Goal: Task Accomplishment & Management: Manage account settings

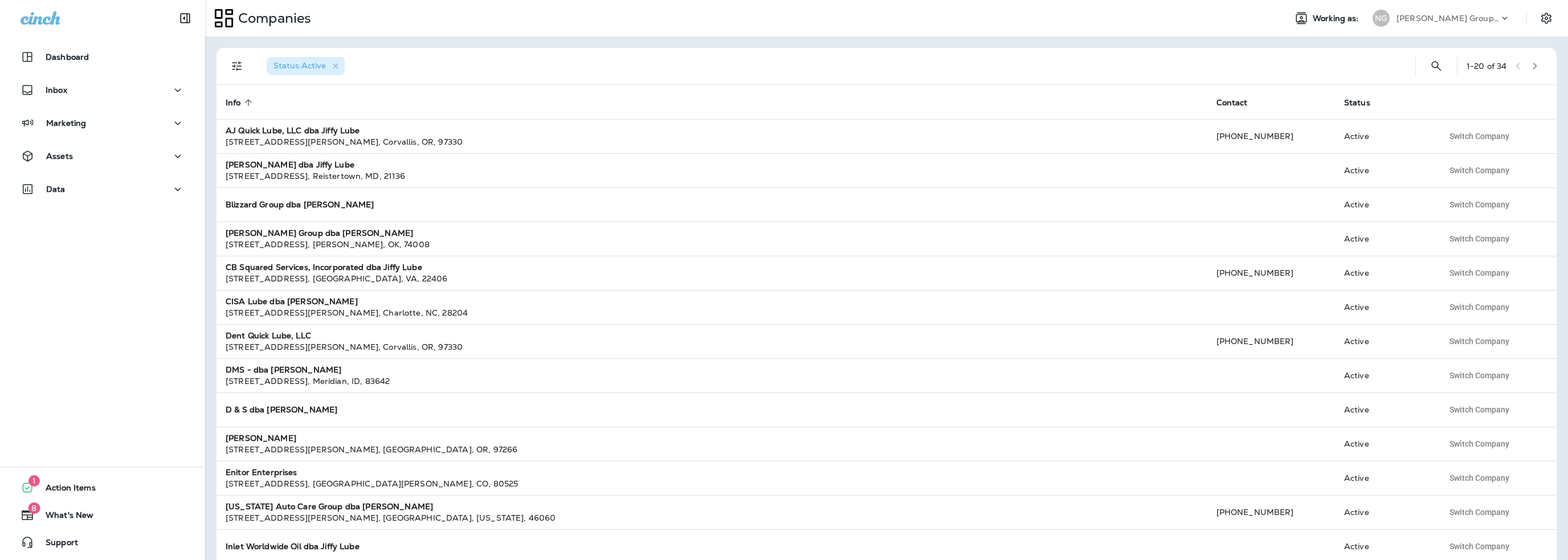
click at [1429, 18] on p "[PERSON_NAME] Group dba [PERSON_NAME]" at bounding box center [1448, 18] width 103 height 9
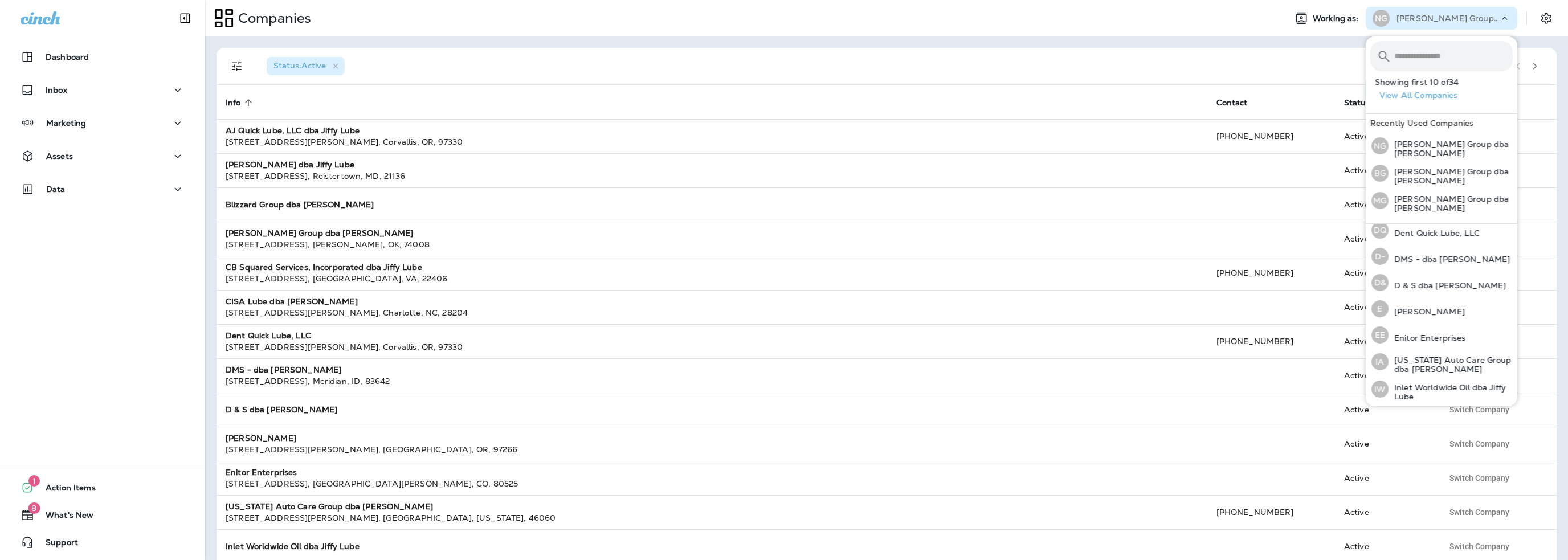
scroll to position [228, 0]
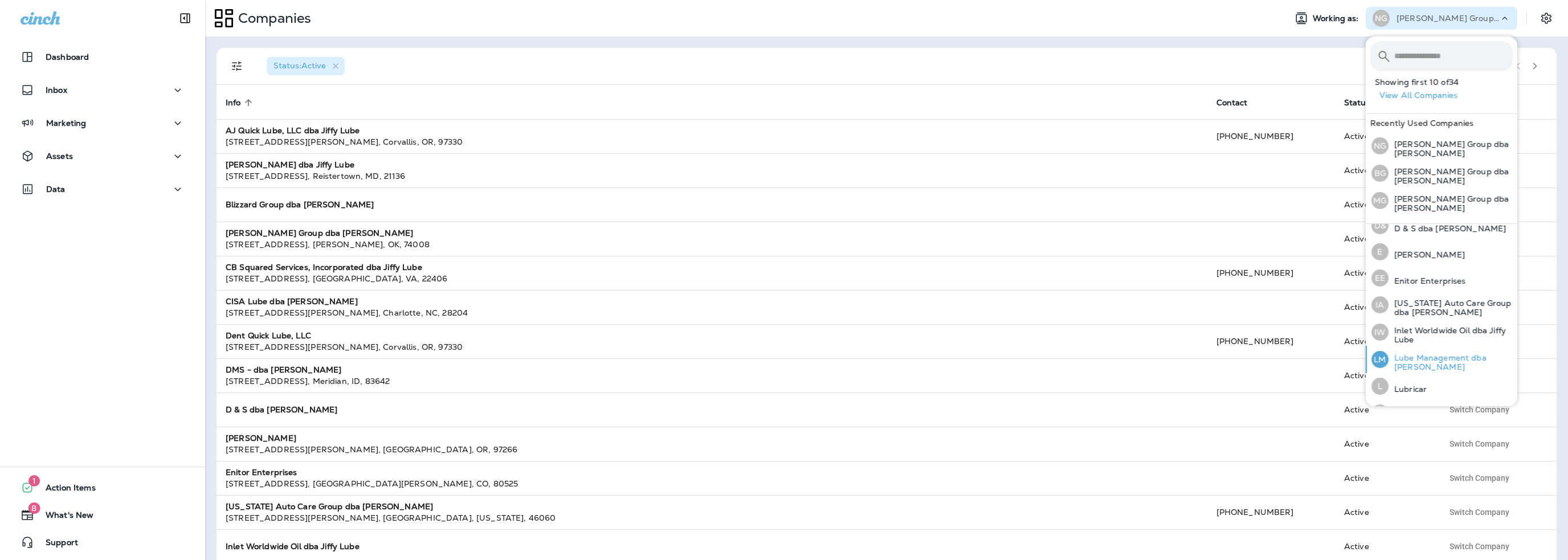
click at [1443, 353] on p "Lube Management dba [PERSON_NAME]" at bounding box center [1450, 362] width 124 height 18
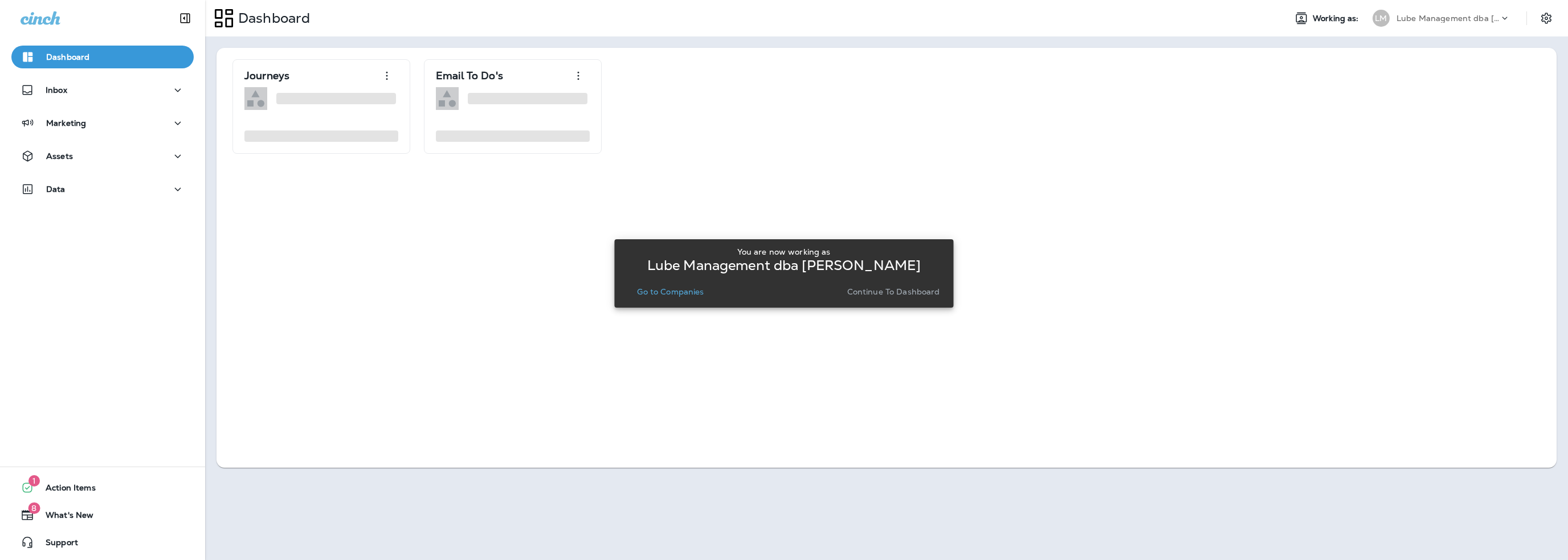
click at [667, 289] on p "Go to Companies" at bounding box center [670, 292] width 67 height 9
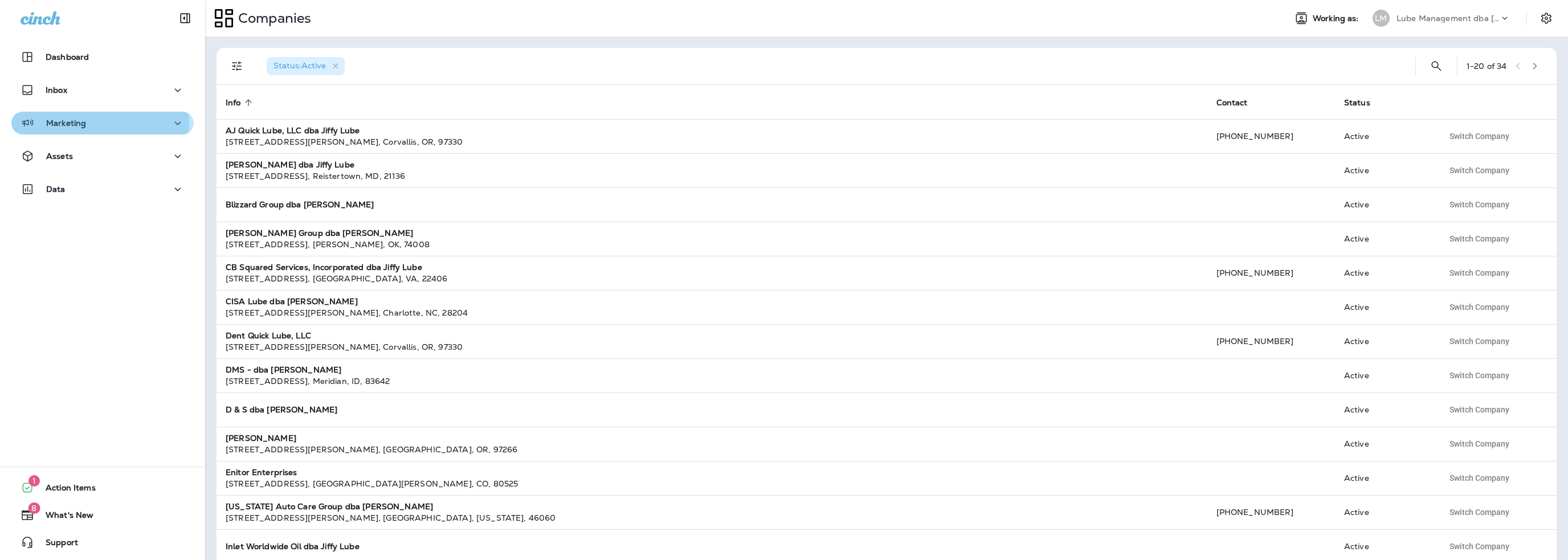
click at [82, 123] on p "Marketing" at bounding box center [66, 123] width 40 height 9
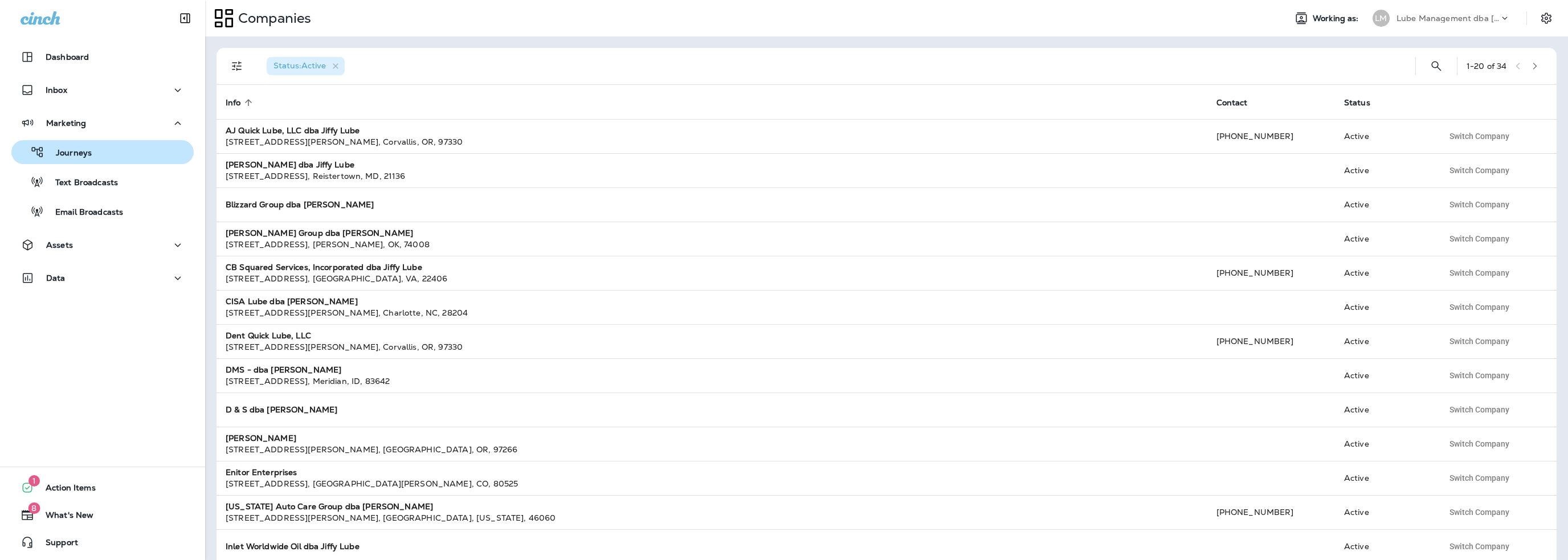
click at [84, 156] on p "Journeys" at bounding box center [68, 153] width 47 height 11
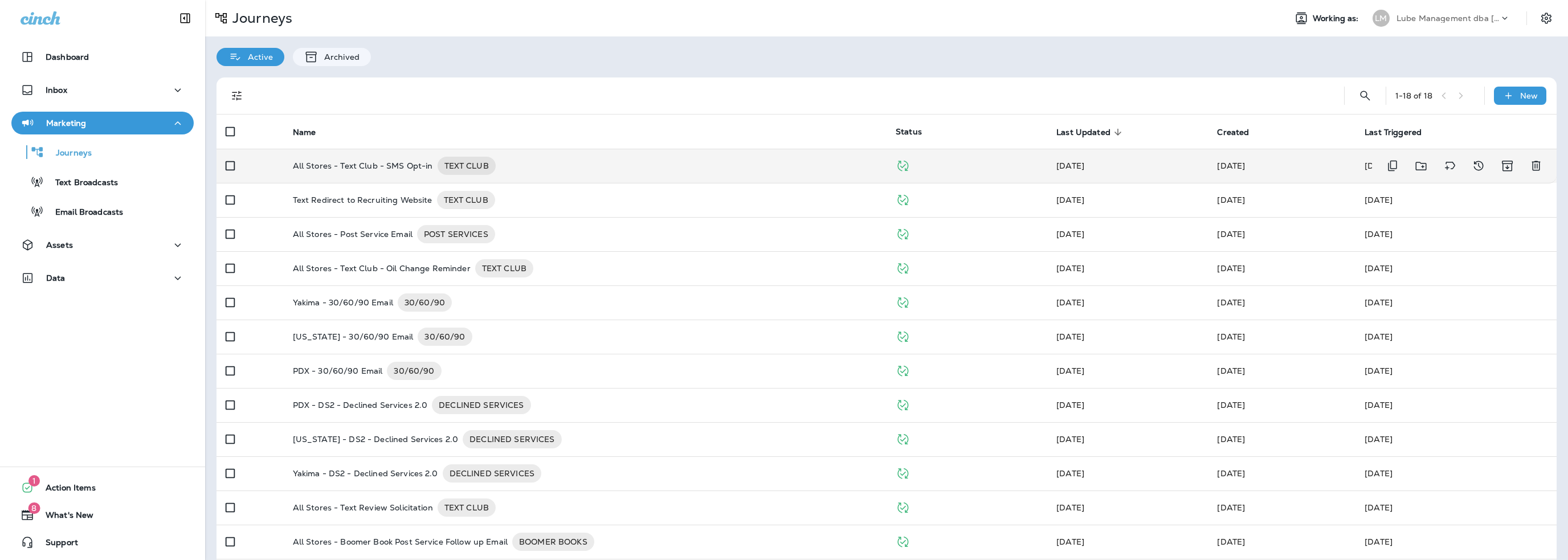
click at [398, 162] on p "All Stores - Text Club - SMS Opt-in" at bounding box center [362, 166] width 140 height 18
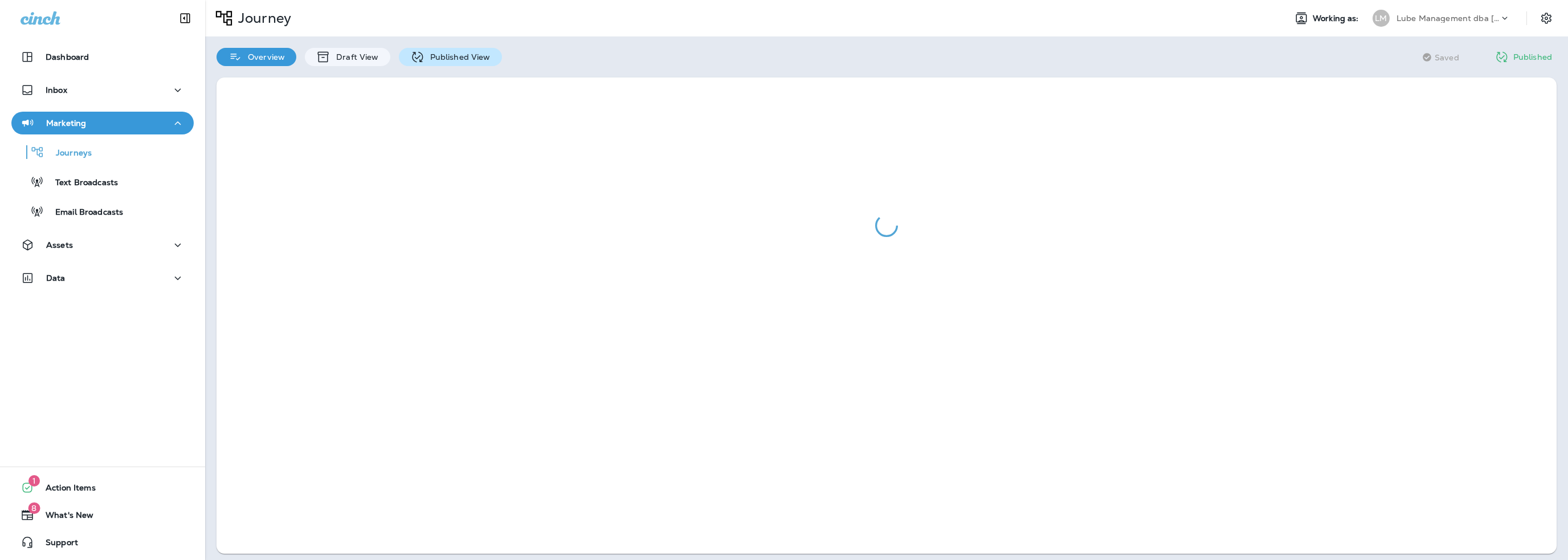
click at [438, 60] on p "Published View" at bounding box center [458, 56] width 66 height 9
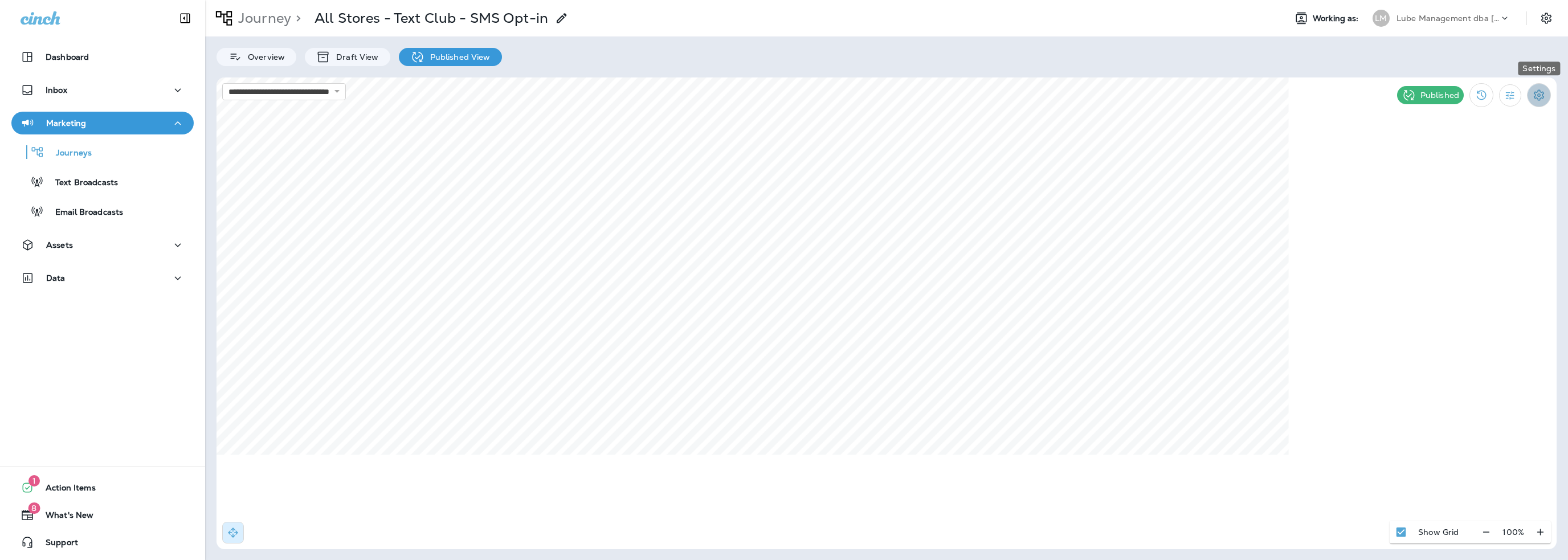
click at [1539, 96] on icon "Settings" at bounding box center [1539, 95] width 10 height 11
click at [1512, 95] on div at bounding box center [784, 280] width 1568 height 560
click at [1512, 95] on icon "Filter Statistics" at bounding box center [1510, 95] width 9 height 9
click at [1462, 229] on p "Date Range" at bounding box center [1456, 230] width 47 height 9
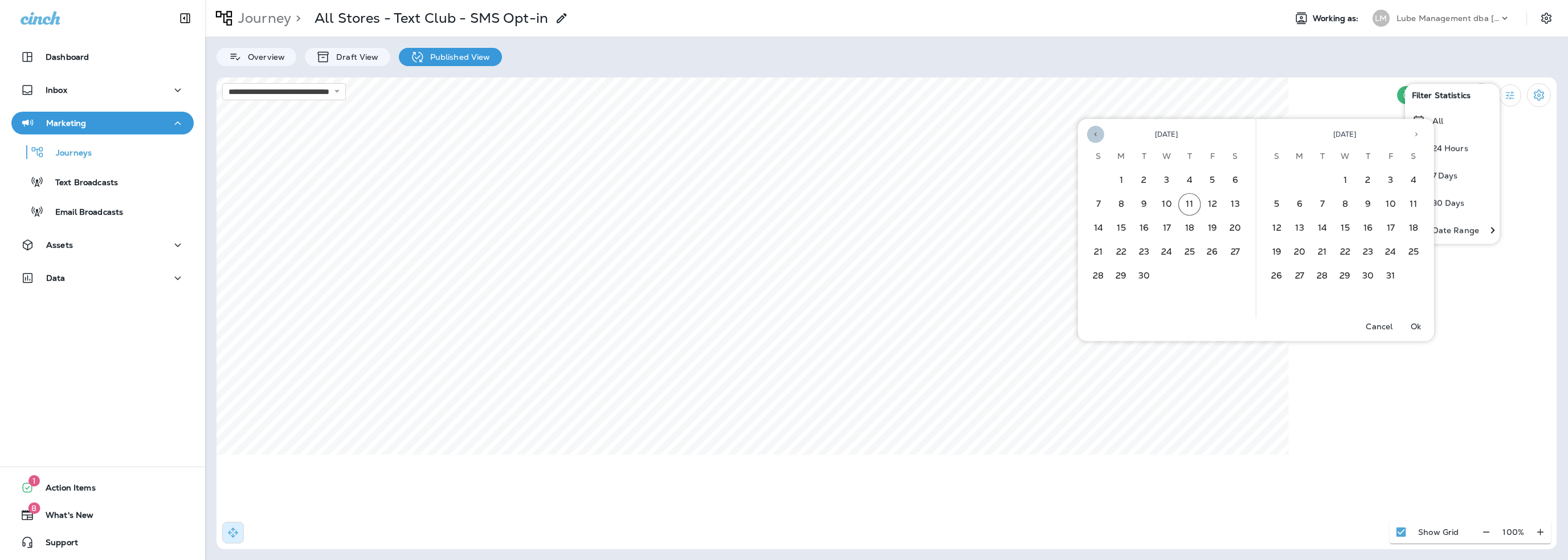
click at [1095, 135] on icon "Previous month" at bounding box center [1095, 133] width 2 height 4
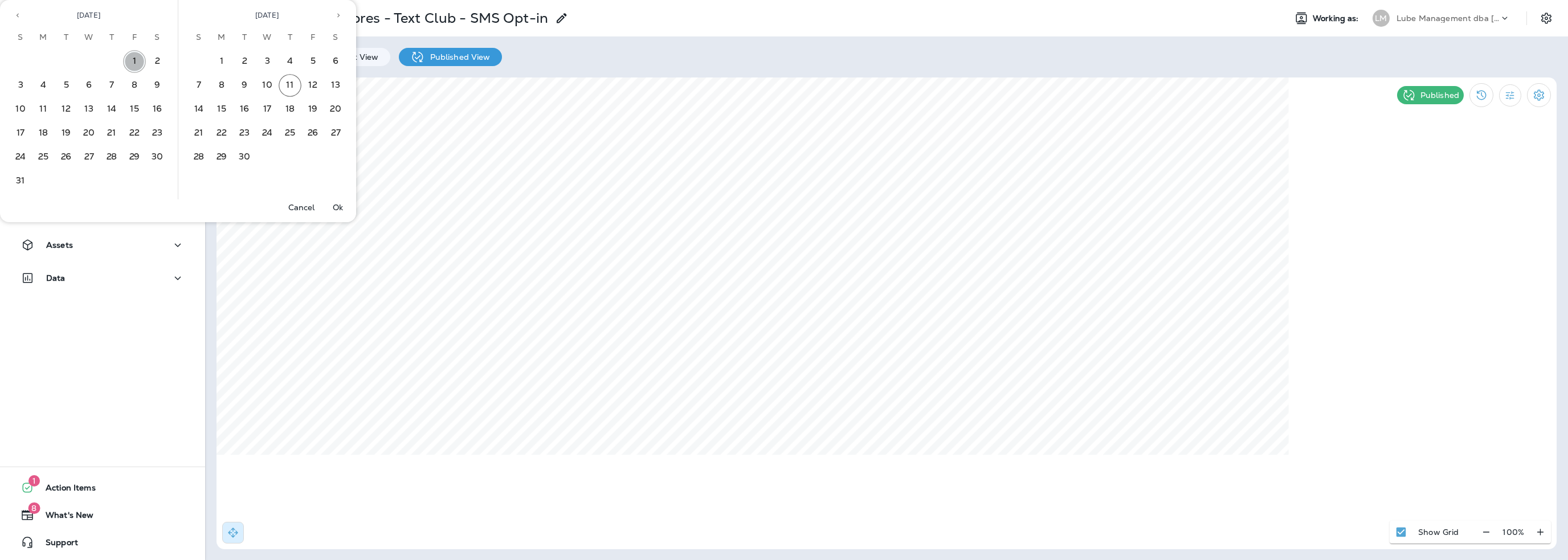
click at [132, 57] on button "1" at bounding box center [134, 61] width 23 height 23
click at [22, 177] on button "31" at bounding box center [20, 180] width 23 height 23
click at [341, 207] on p "Ok" at bounding box center [338, 207] width 10 height 9
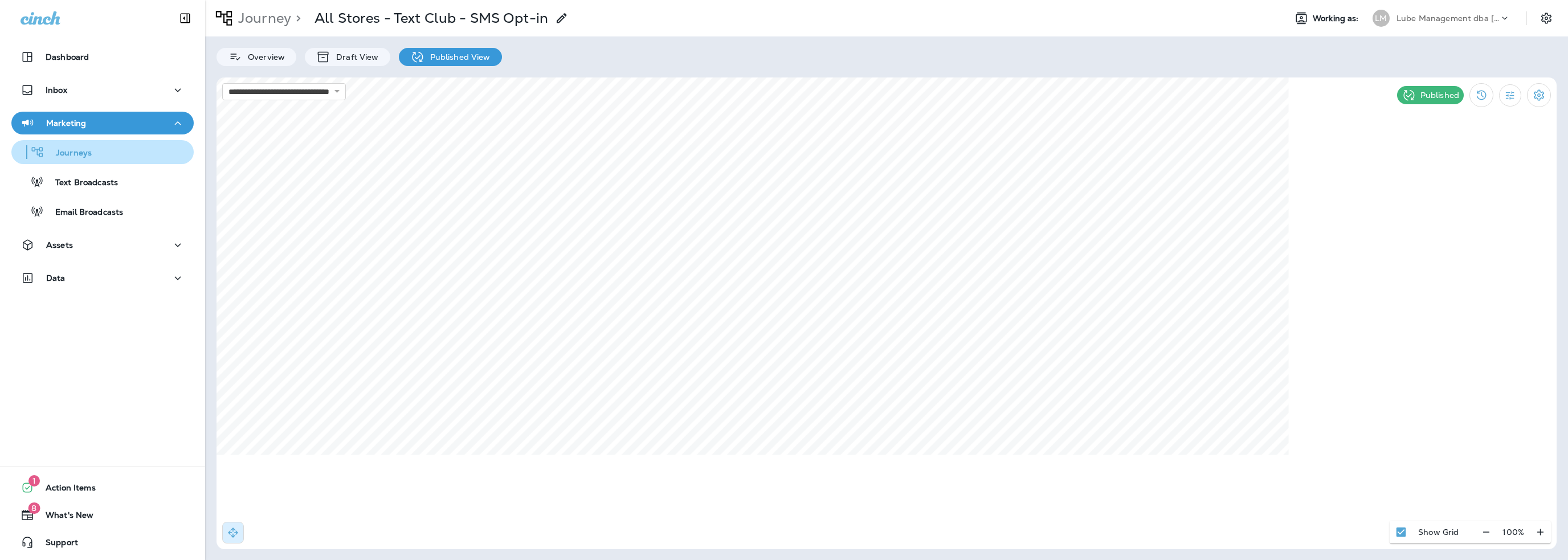
click at [70, 160] on div "Journeys" at bounding box center [54, 152] width 76 height 17
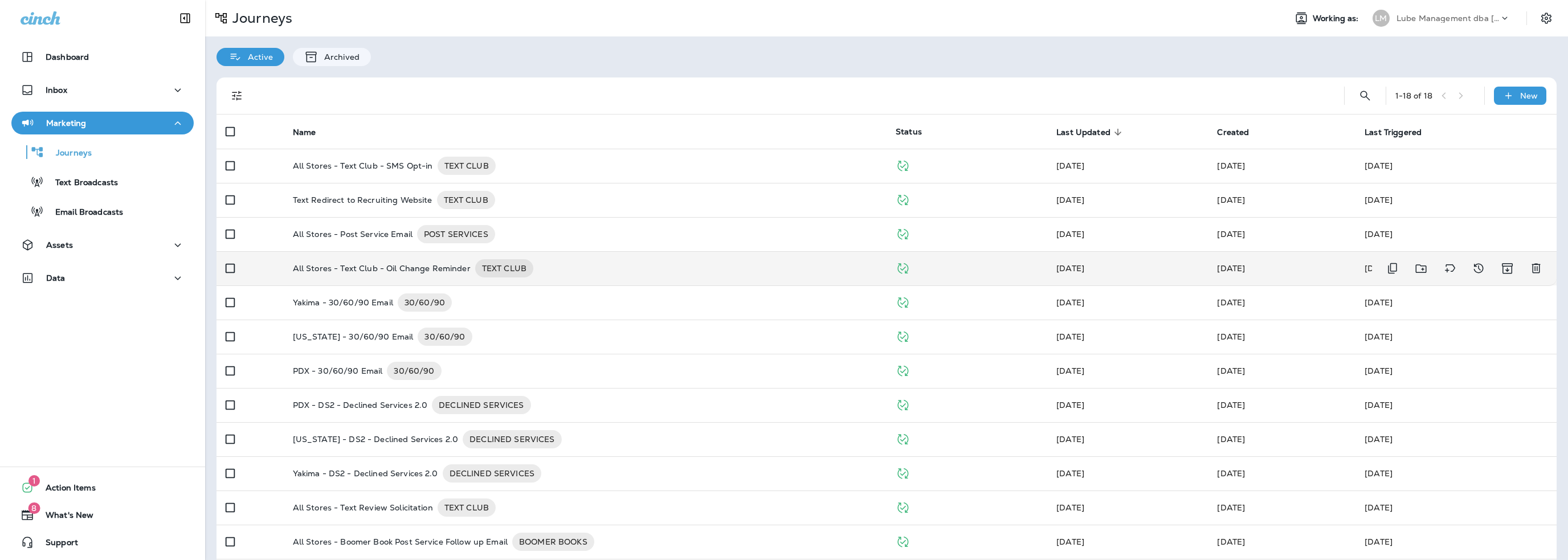
click at [386, 266] on p "All Stores - Text Club - Oil Change Reminder" at bounding box center [381, 268] width 177 height 18
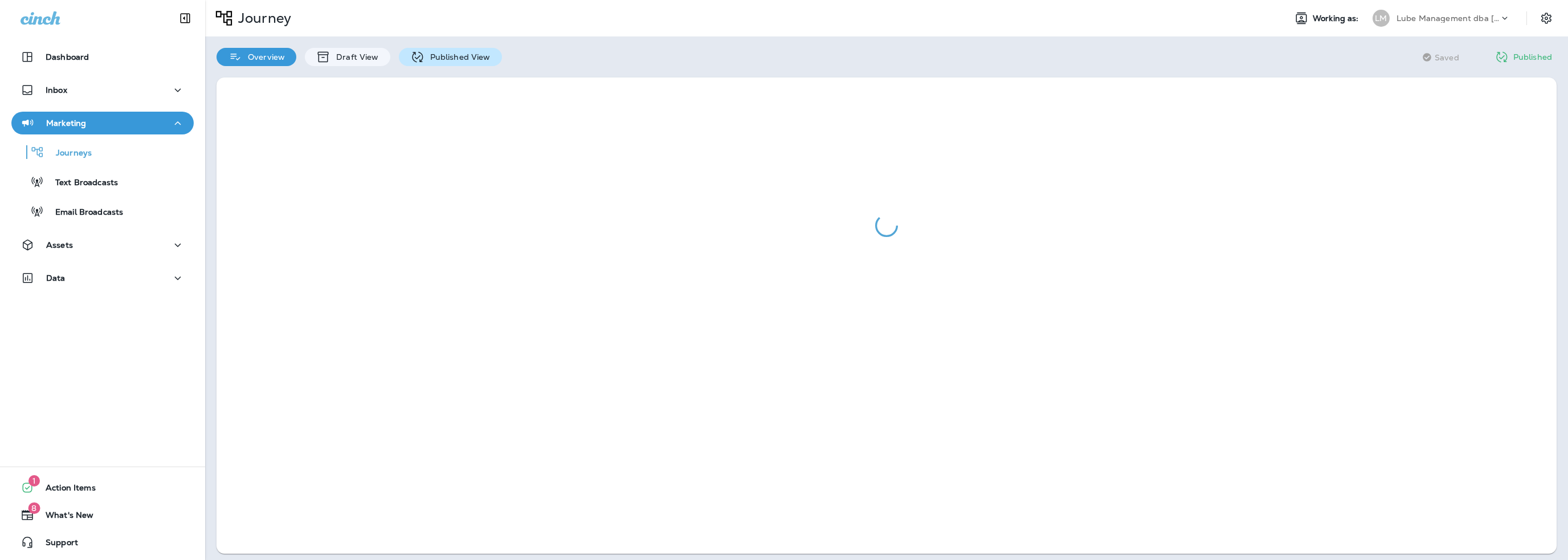
click at [450, 59] on p "Published View" at bounding box center [458, 56] width 66 height 9
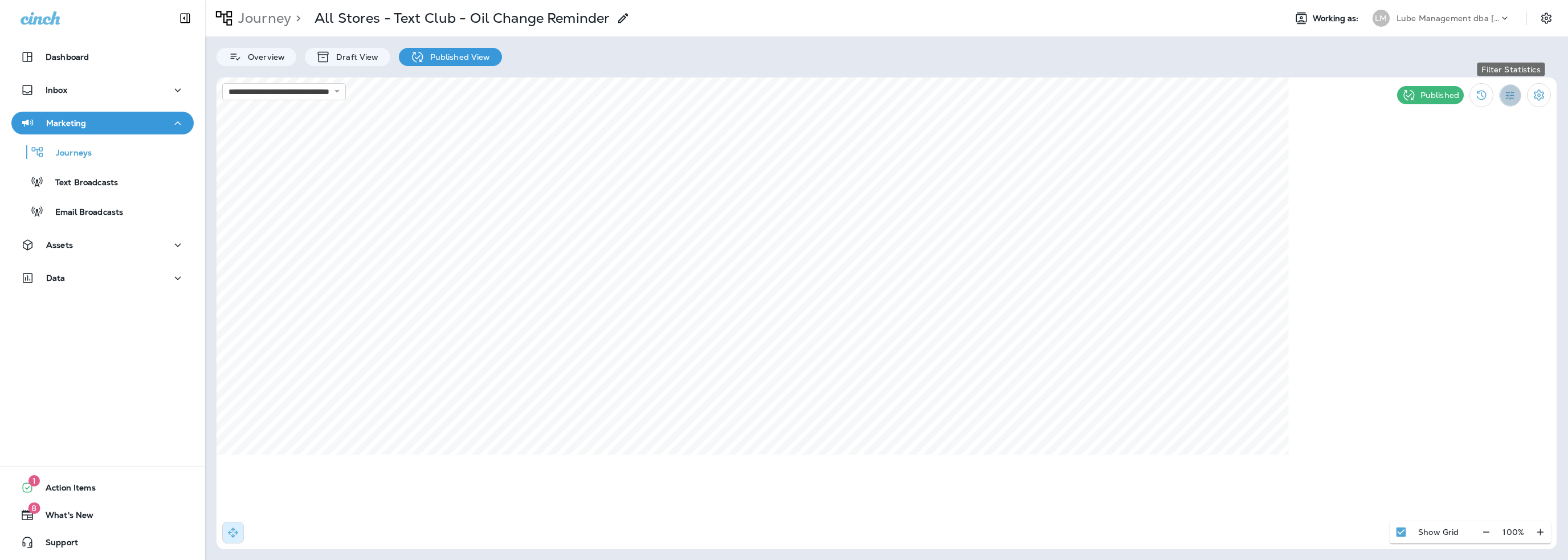
click at [1505, 97] on icon "Filter Statistics" at bounding box center [1510, 95] width 12 height 12
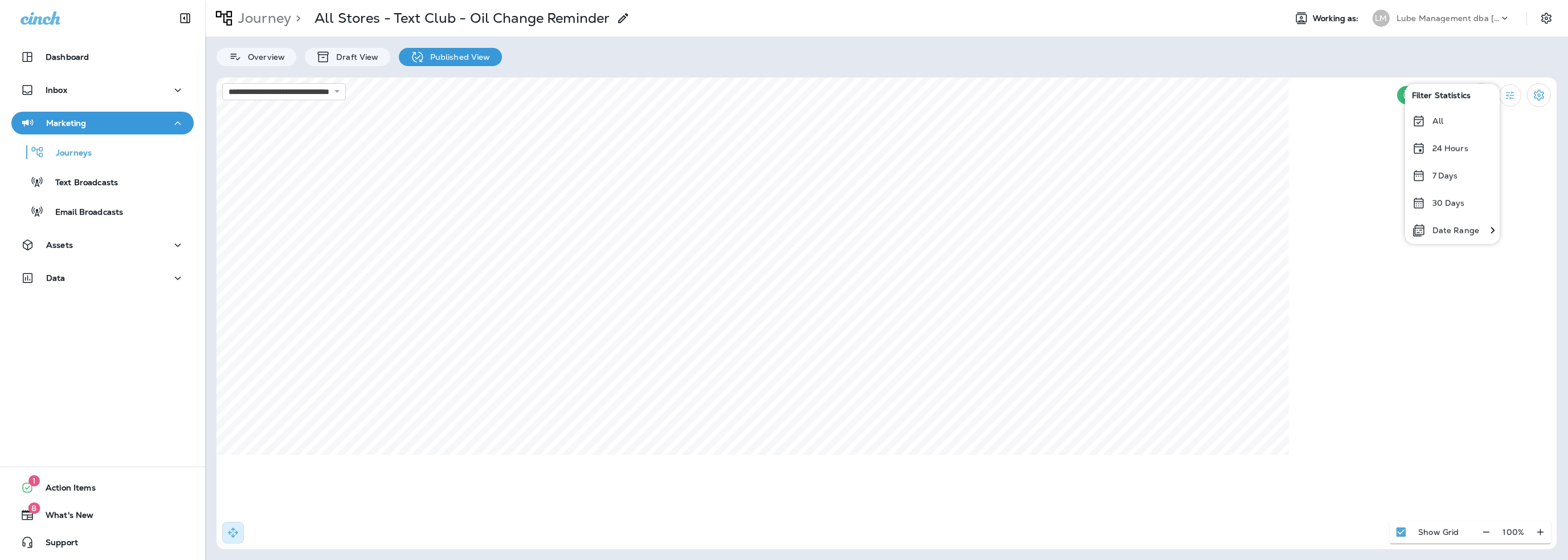
click at [1472, 231] on p "Date Range" at bounding box center [1456, 230] width 47 height 9
click at [1098, 136] on icon "Previous month" at bounding box center [1095, 134] width 8 height 8
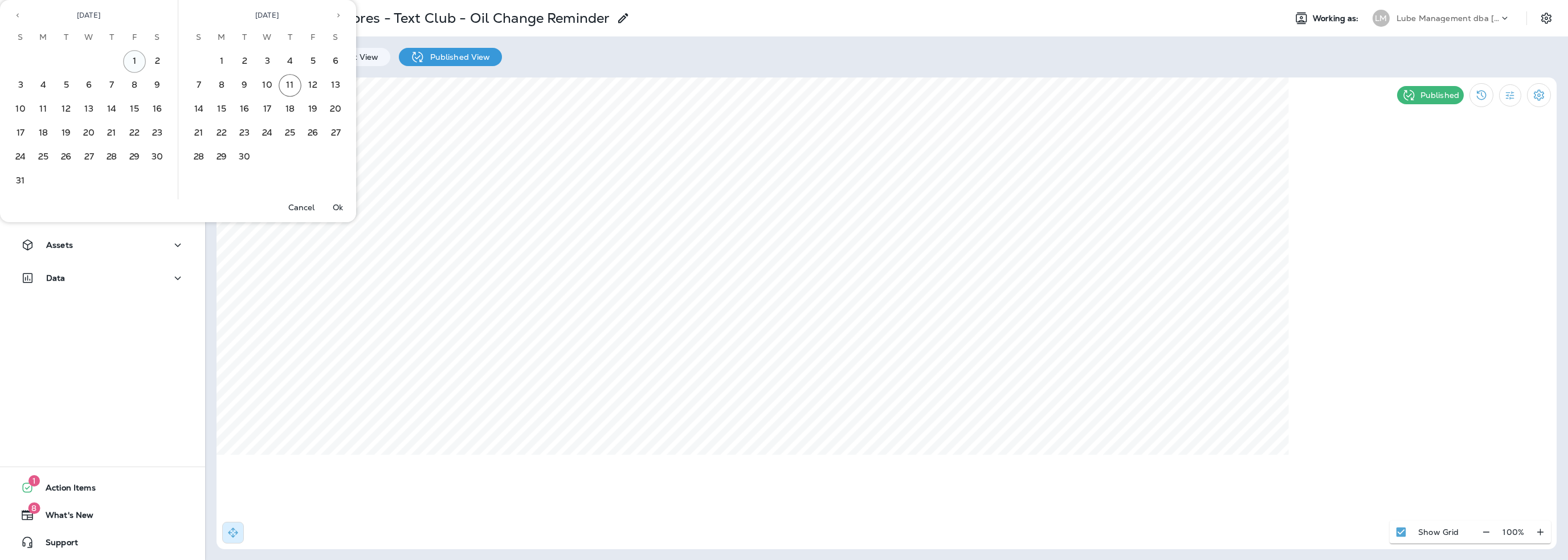
click at [131, 56] on button "1" at bounding box center [134, 61] width 23 height 23
click at [22, 180] on button "31" at bounding box center [20, 180] width 23 height 23
click at [339, 207] on p "Ok" at bounding box center [338, 207] width 10 height 9
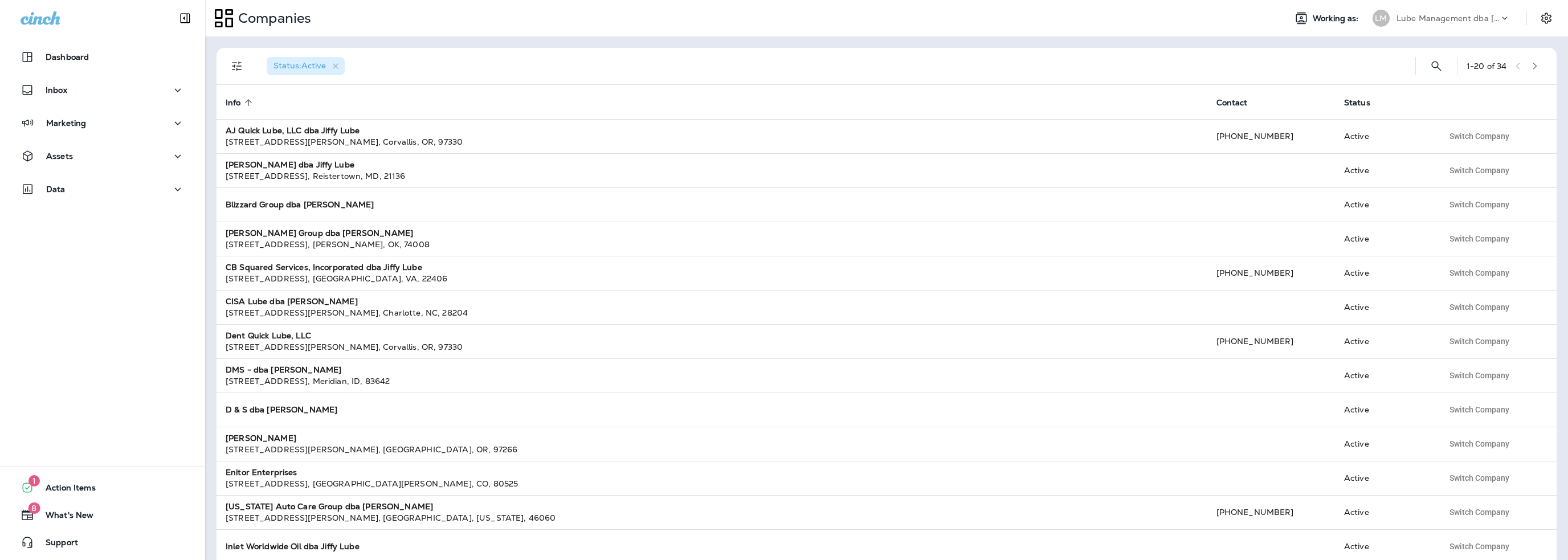
click at [1430, 19] on p "Lube Management dba [PERSON_NAME]" at bounding box center [1448, 18] width 103 height 9
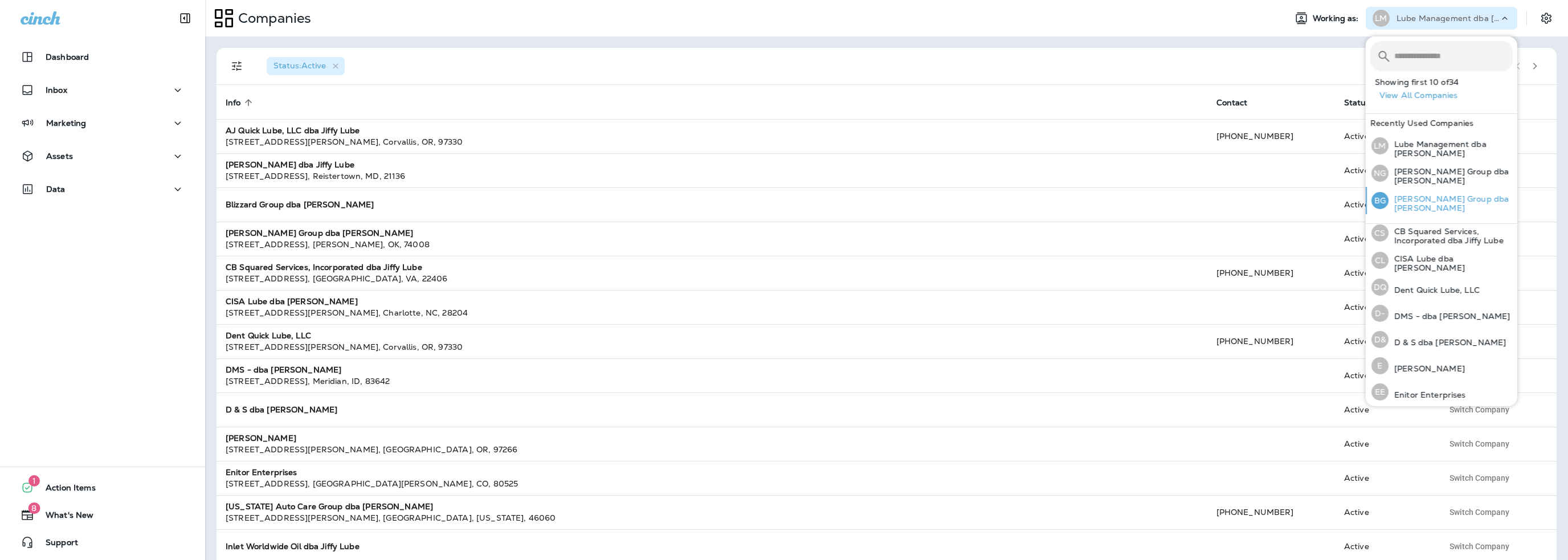
scroll to position [57, 0]
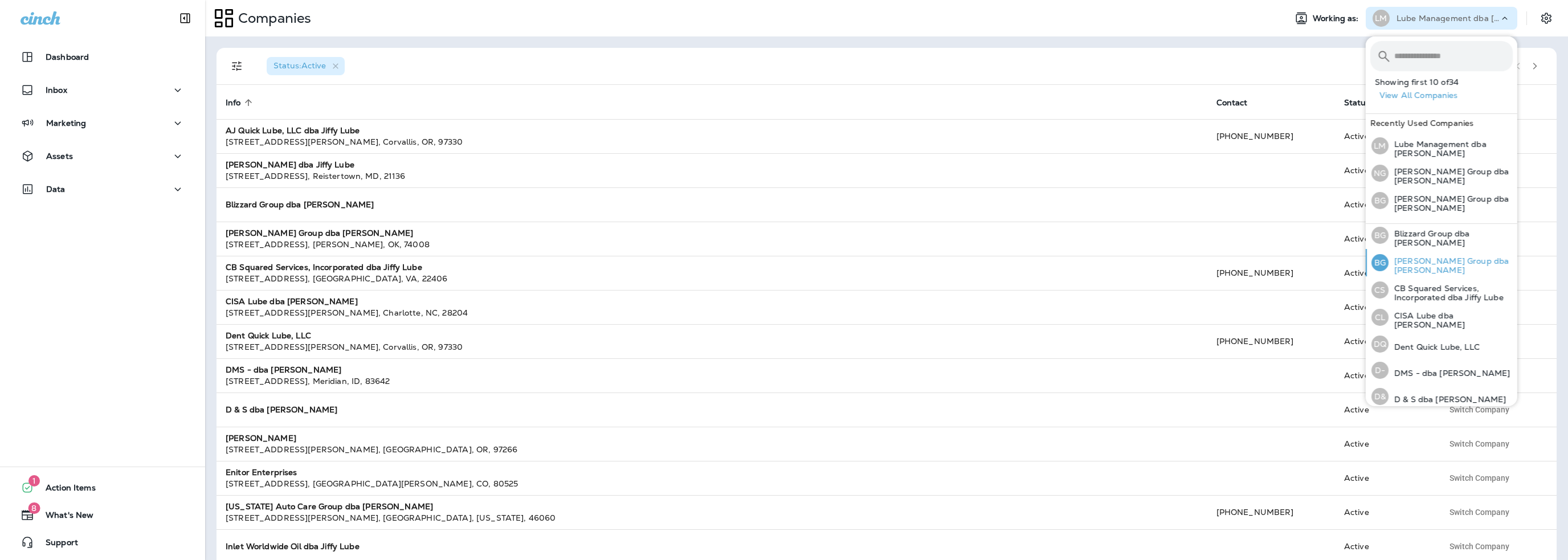
click at [1425, 264] on p "[PERSON_NAME] Group dba [PERSON_NAME]" at bounding box center [1450, 265] width 124 height 18
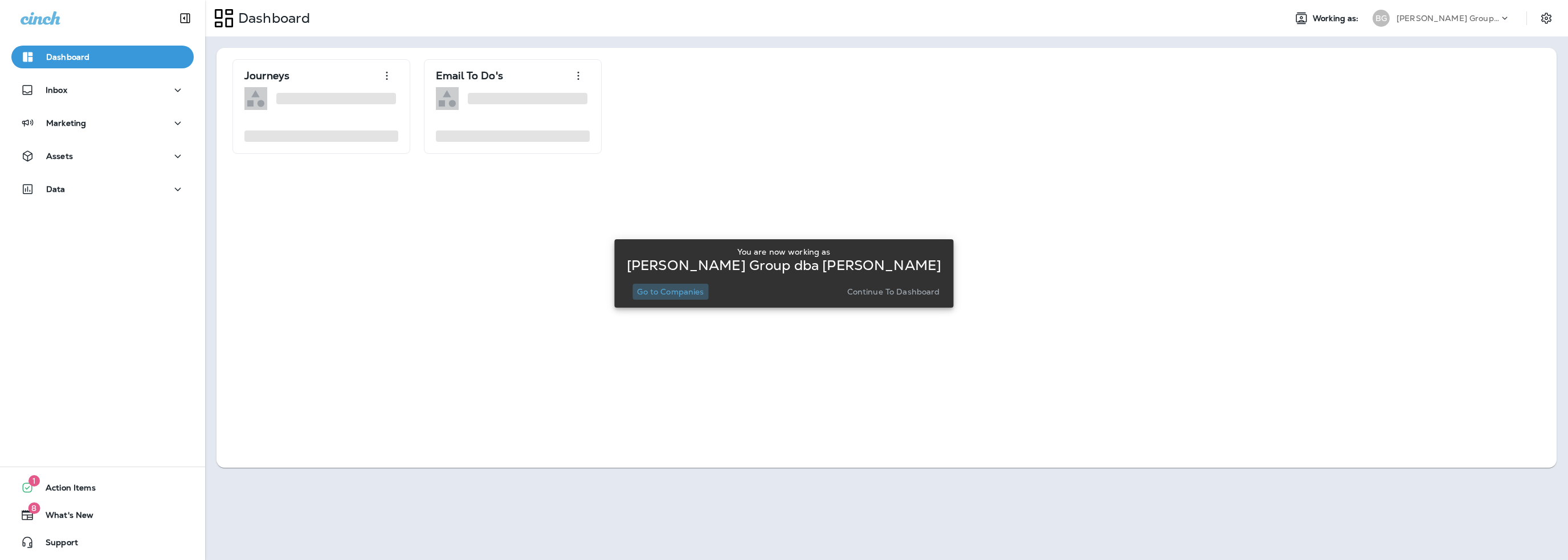
click at [678, 290] on p "Go to Companies" at bounding box center [670, 292] width 67 height 9
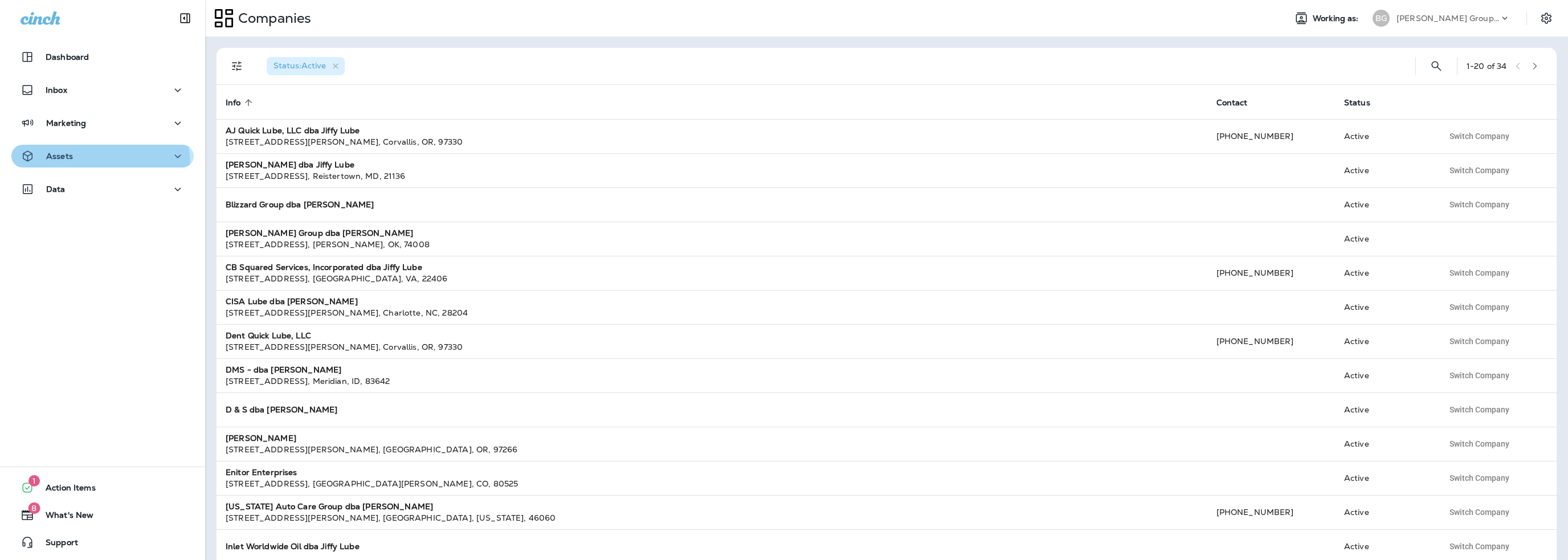
click at [55, 166] on button "Assets" at bounding box center [103, 155] width 183 height 23
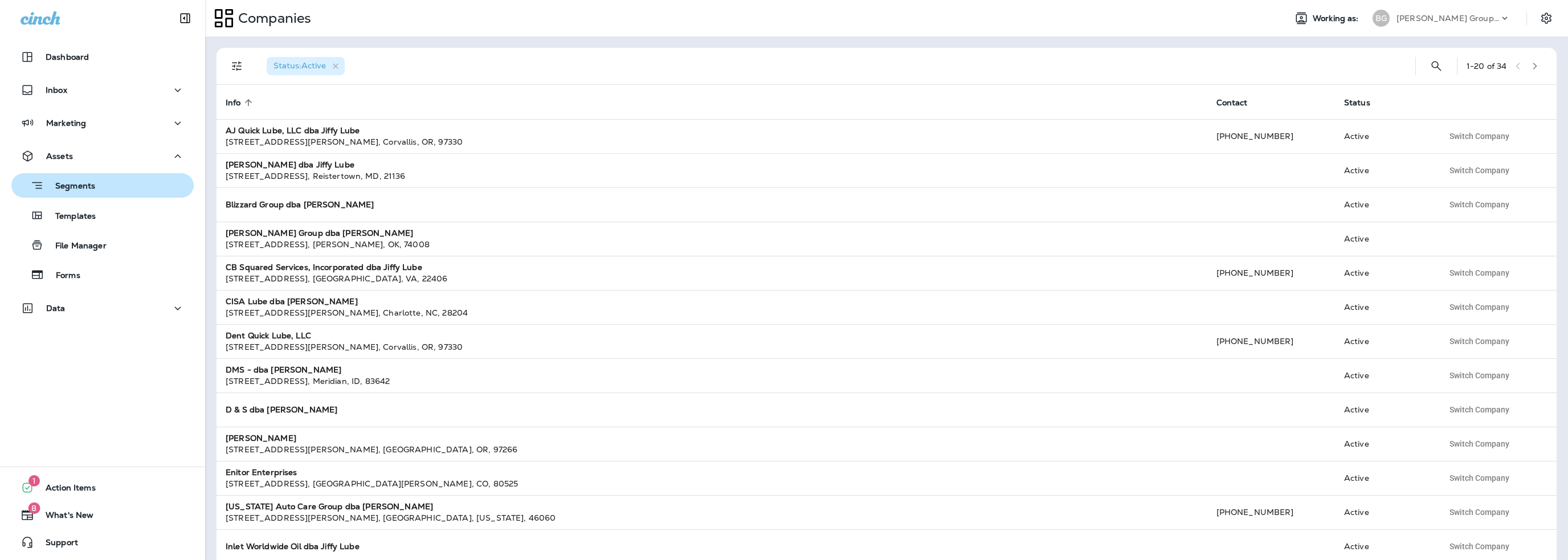
click at [70, 184] on p "Segments" at bounding box center [70, 187] width 51 height 12
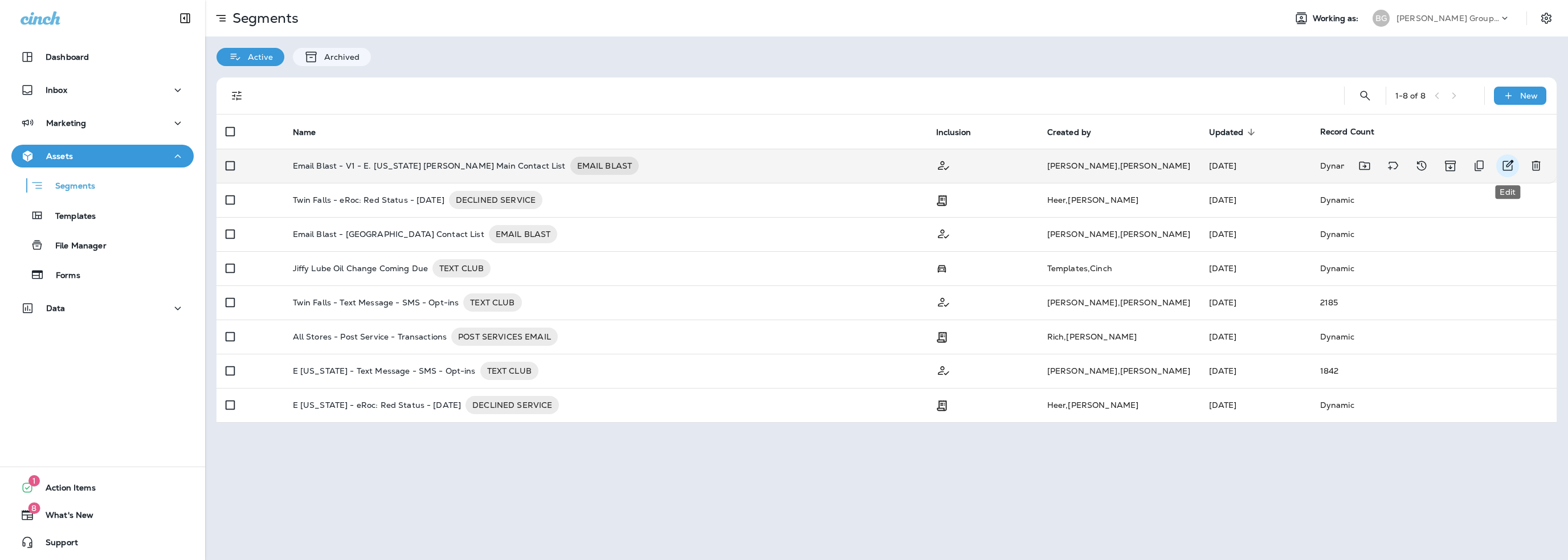
click at [1511, 169] on icon "Edit" at bounding box center [1507, 166] width 14 height 14
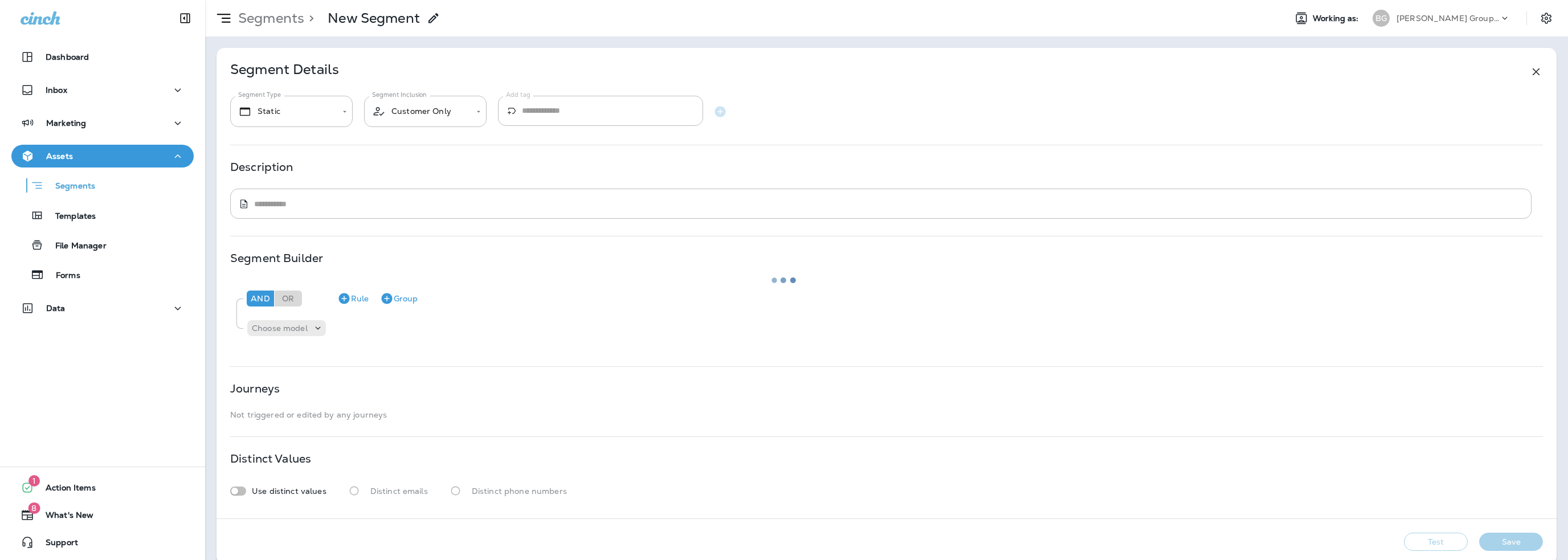
type input "*******"
type textarea "**********"
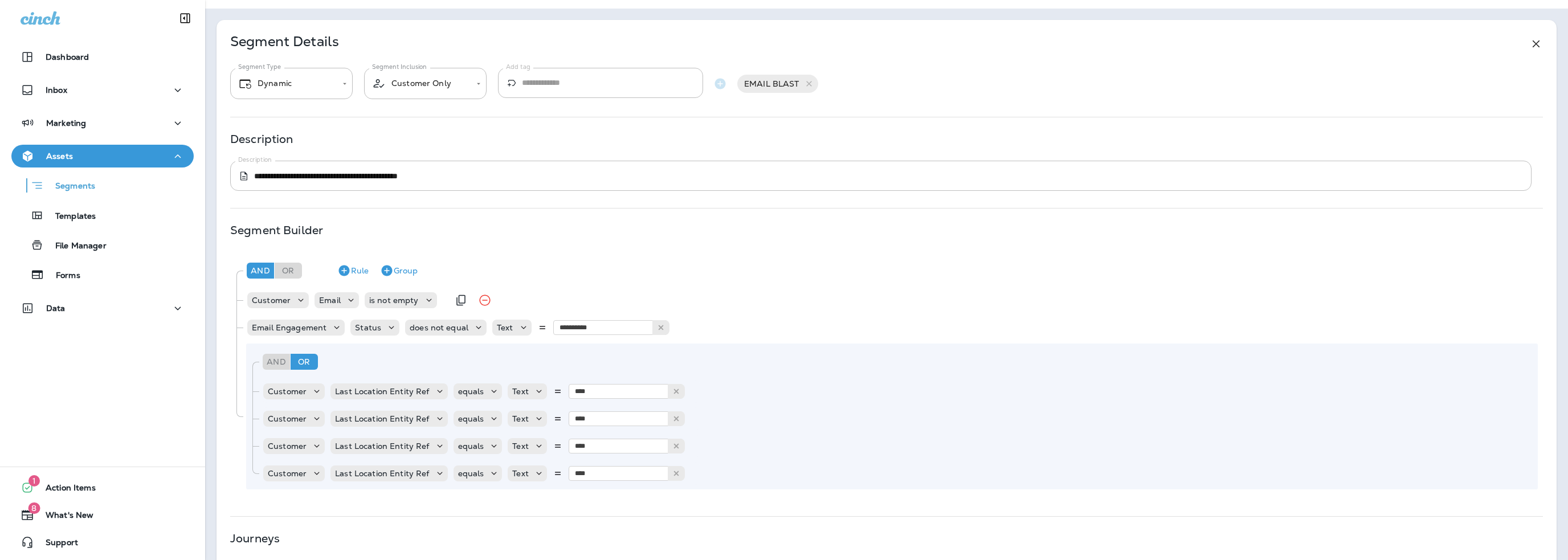
scroll to position [57, 0]
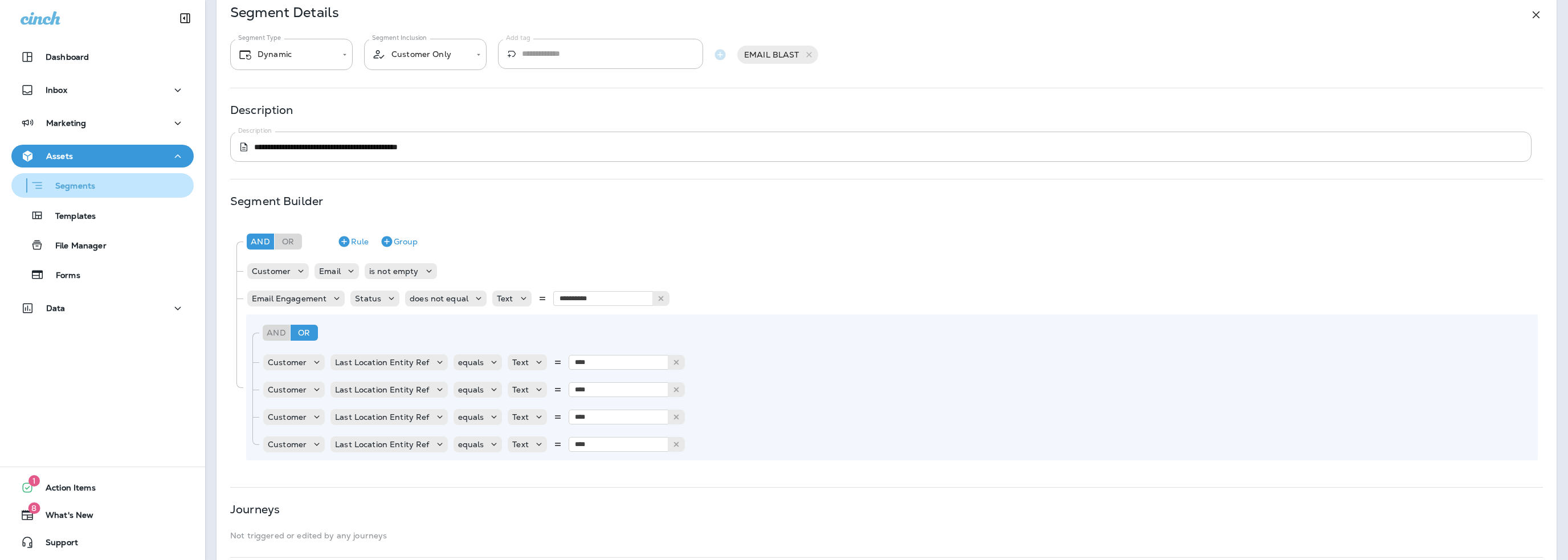
click at [76, 183] on p "Segments" at bounding box center [70, 187] width 51 height 12
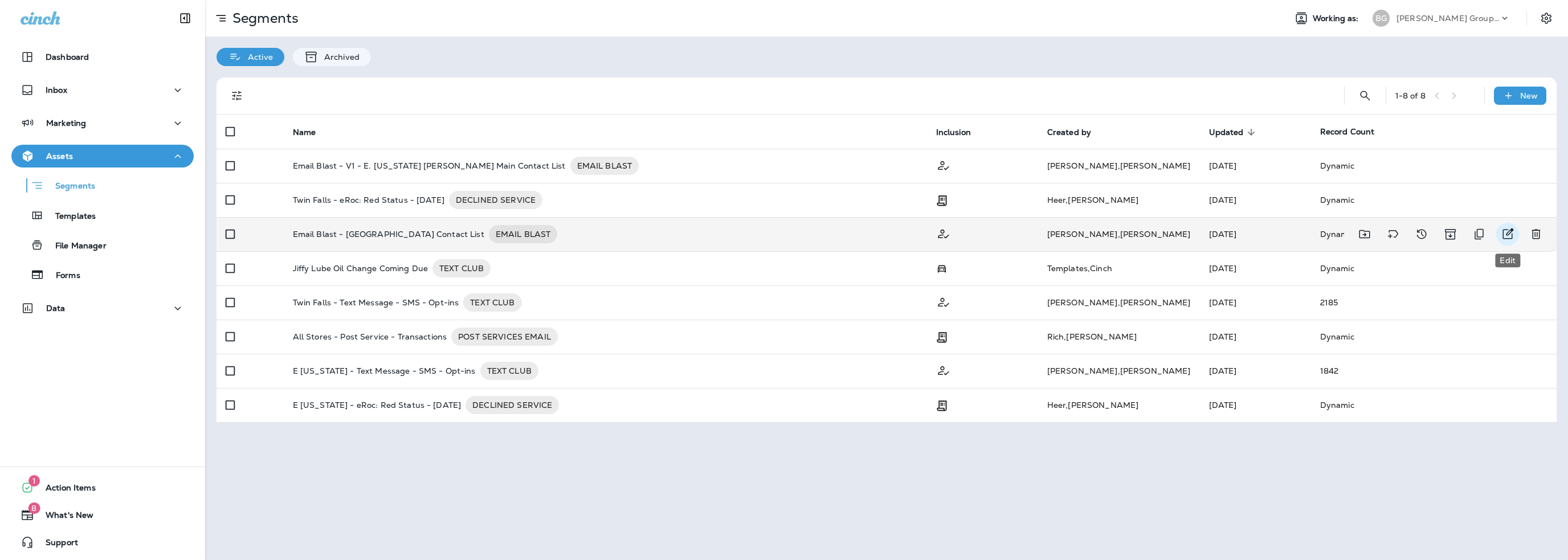
click at [1511, 232] on icon "Edit" at bounding box center [1508, 234] width 11 height 11
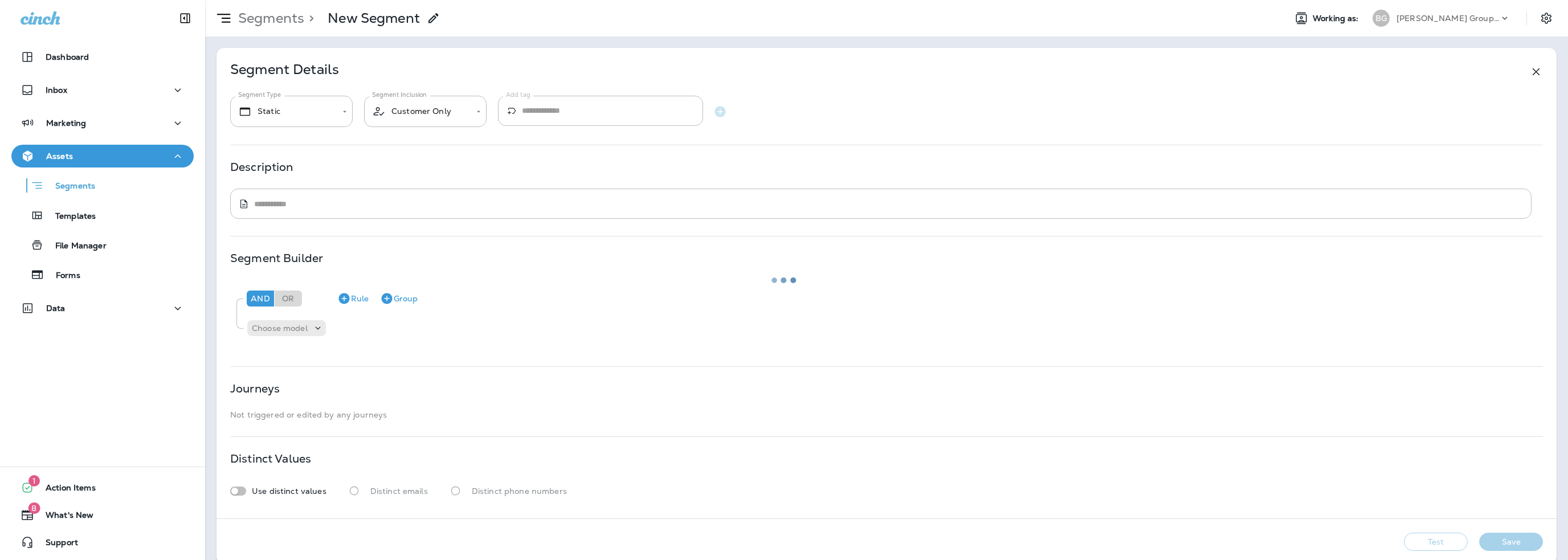
type input "*******"
type textarea "**********"
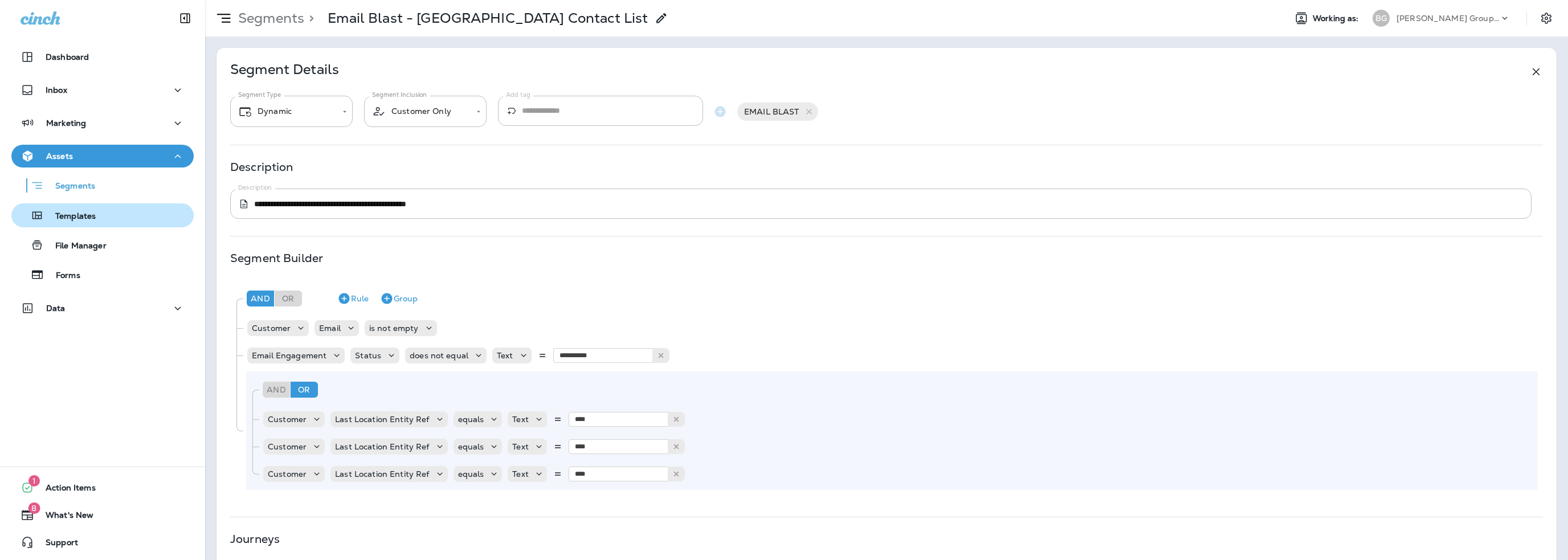
click at [59, 216] on p "Templates" at bounding box center [70, 216] width 52 height 11
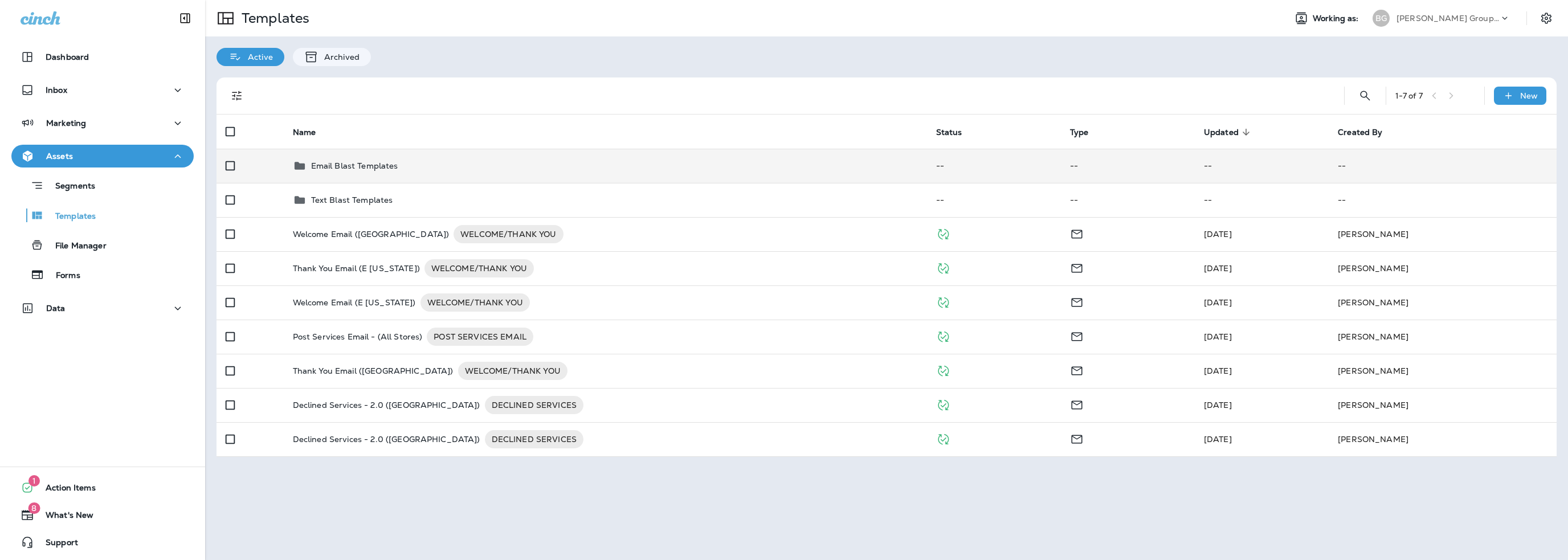
click at [329, 169] on p "Email Blast Templates" at bounding box center [354, 166] width 87 height 9
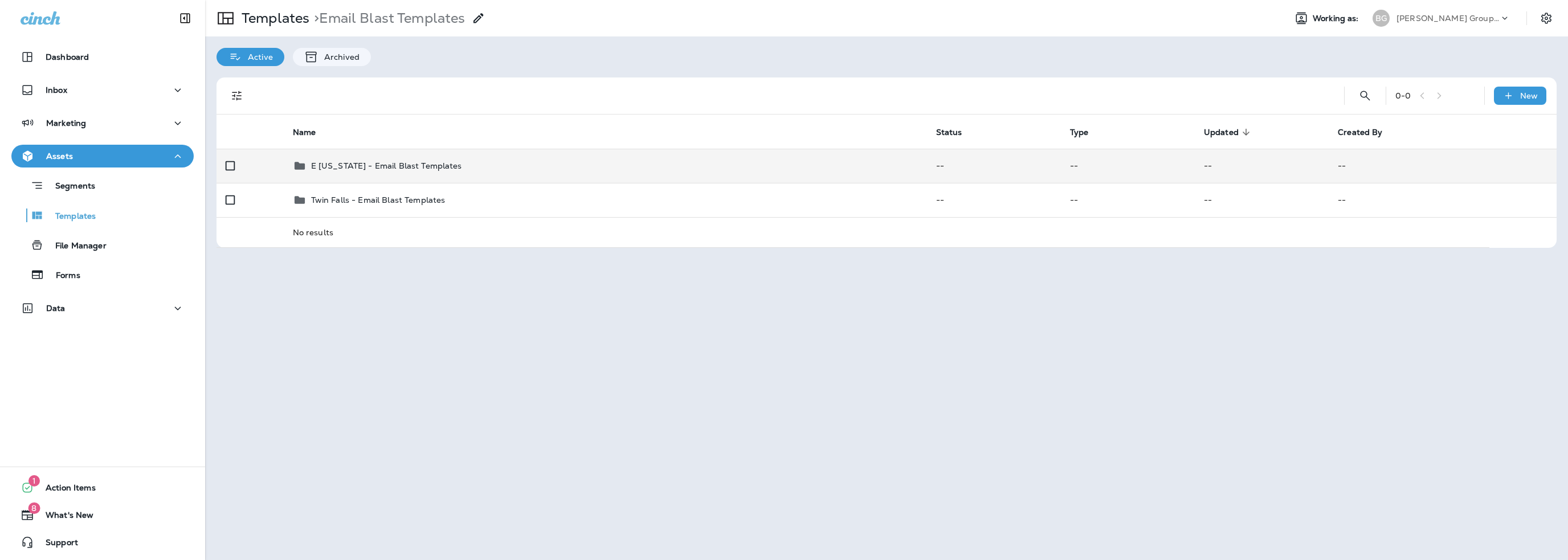
click at [337, 163] on p "E Idaho - Email Blast Templates" at bounding box center [386, 166] width 151 height 9
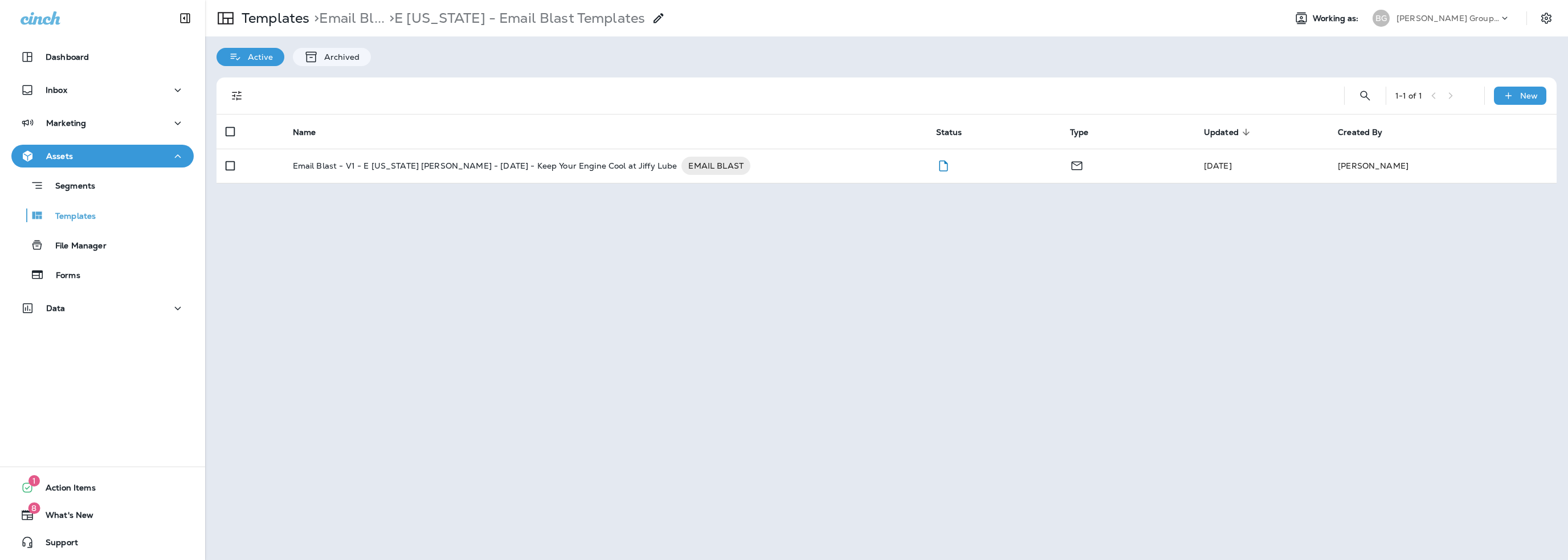
click at [338, 165] on p "Email Blast - V1 - E Idaho Burton - 6-25-25 - Keep Your Engine Cool at Jiffy Lu…" at bounding box center [485, 166] width 384 height 18
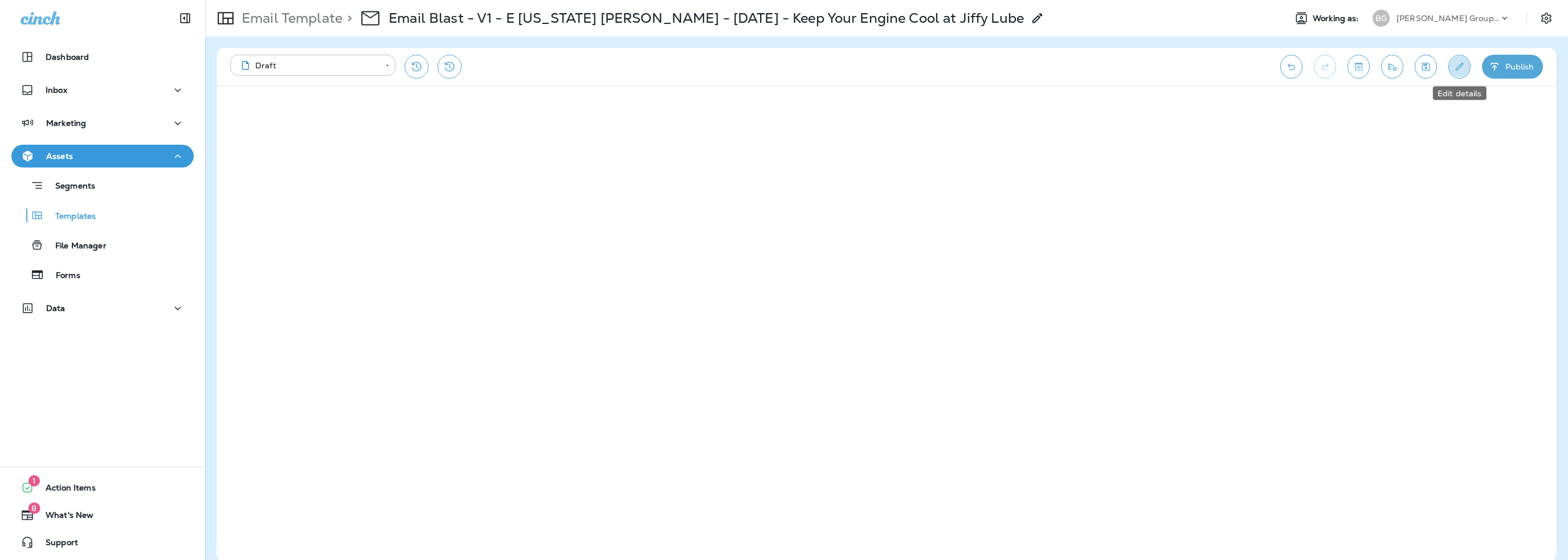
click at [1458, 73] on button "Edit details" at bounding box center [1459, 67] width 22 height 24
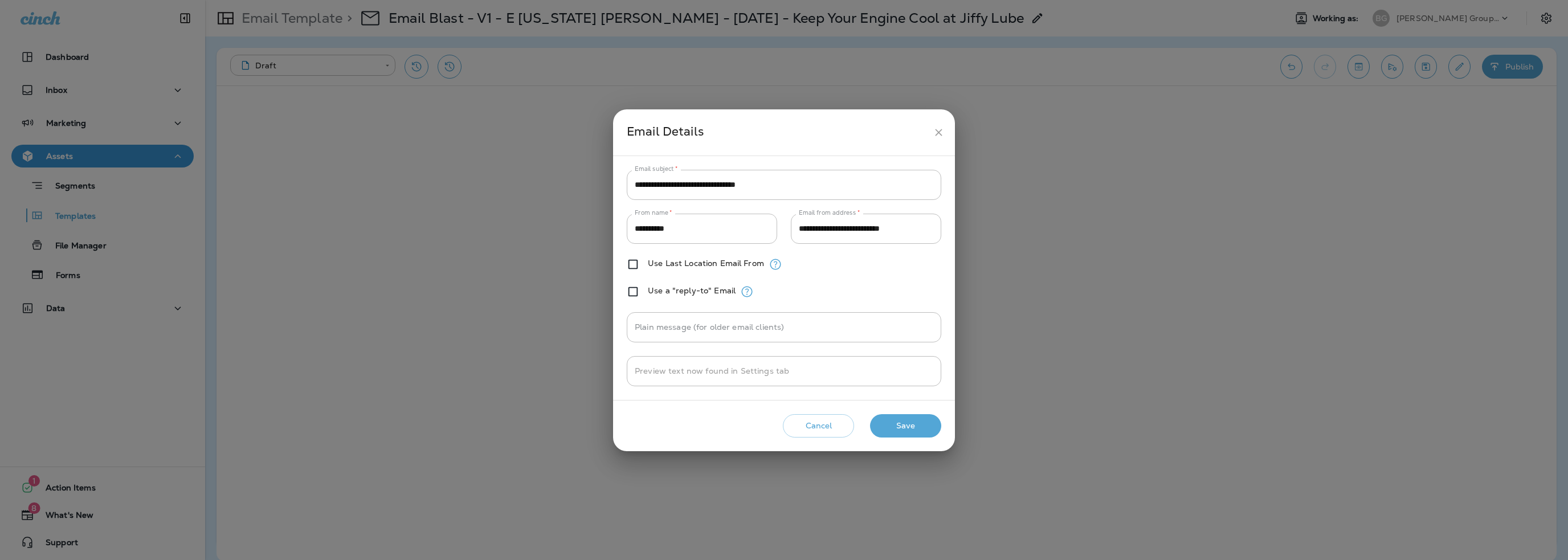
click at [819, 424] on button "Cancel" at bounding box center [818, 426] width 71 height 23
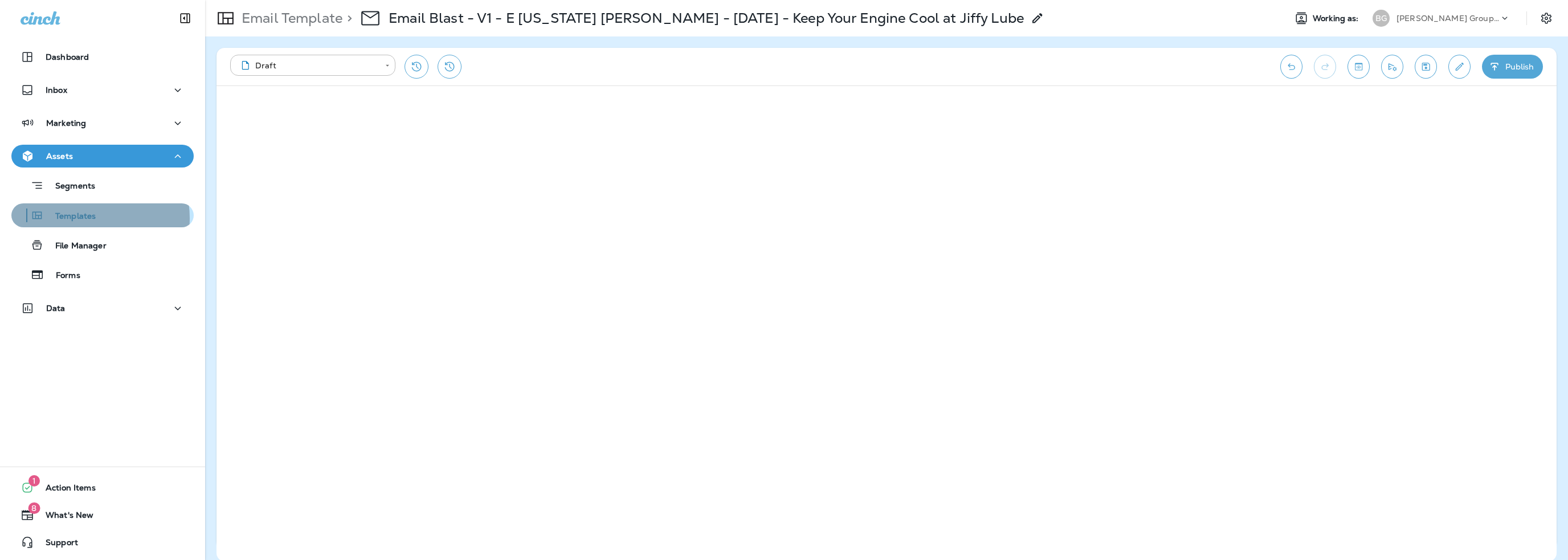
click at [84, 218] on p "Templates" at bounding box center [70, 216] width 52 height 11
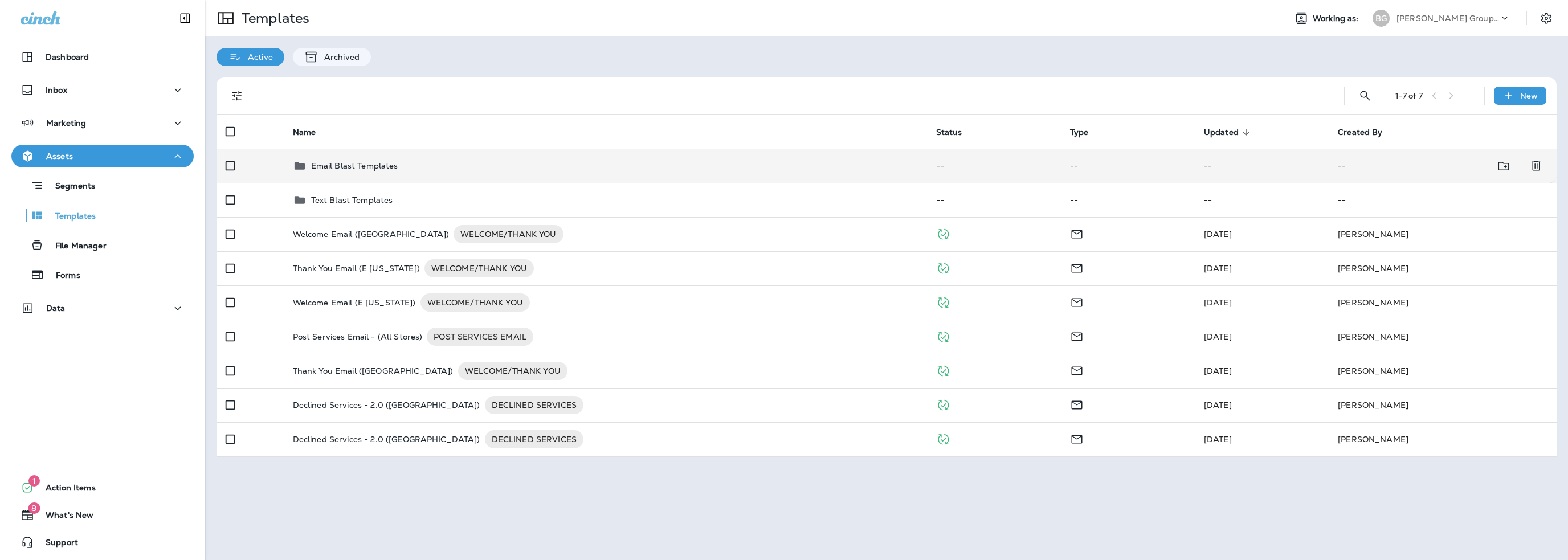
click at [342, 163] on p "Email Blast Templates" at bounding box center [354, 166] width 87 height 9
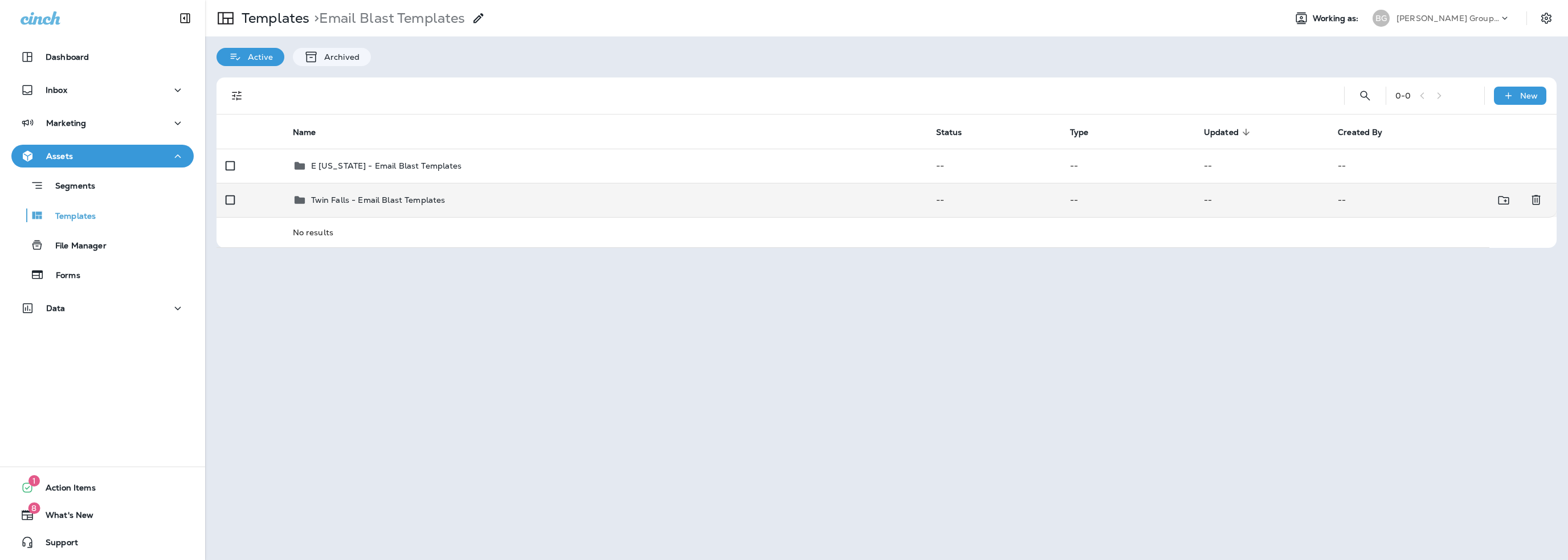
click at [349, 205] on p "Twin Falls - Email Blast Templates" at bounding box center [378, 199] width 134 height 9
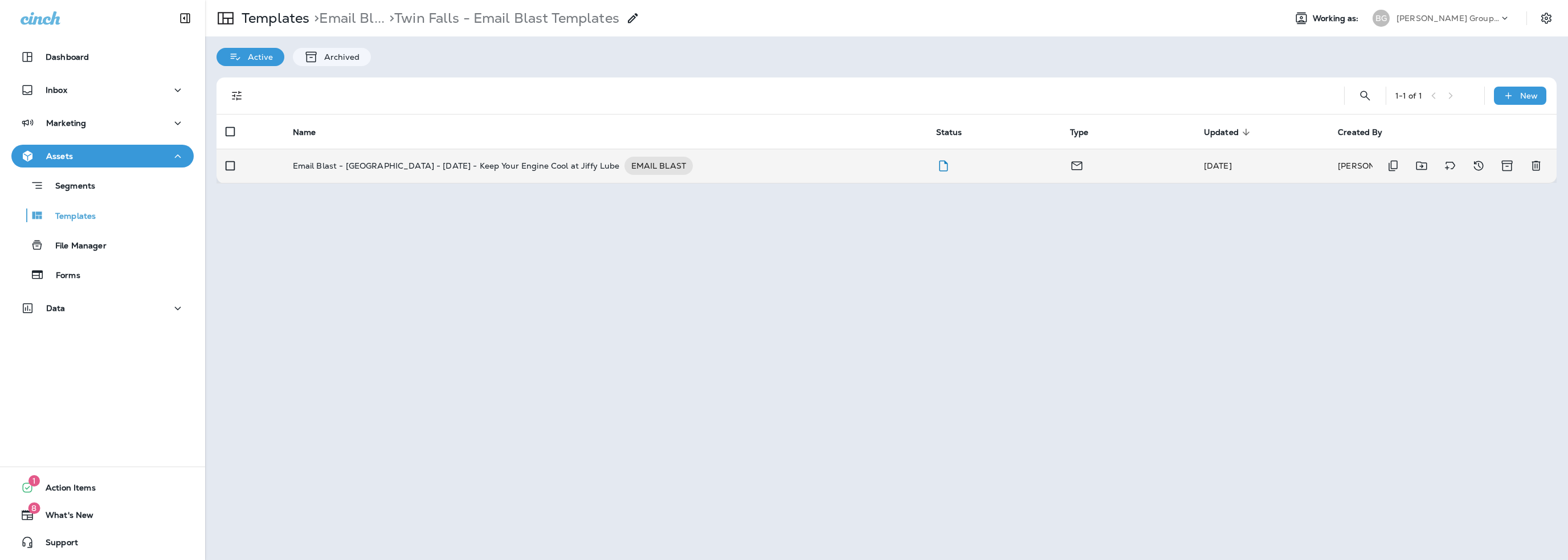
click at [369, 166] on p "Email Blast - Twin Falls - 6-25-25 - Keep Your Engine Cool at Jiffy Lube" at bounding box center [456, 166] width 327 height 18
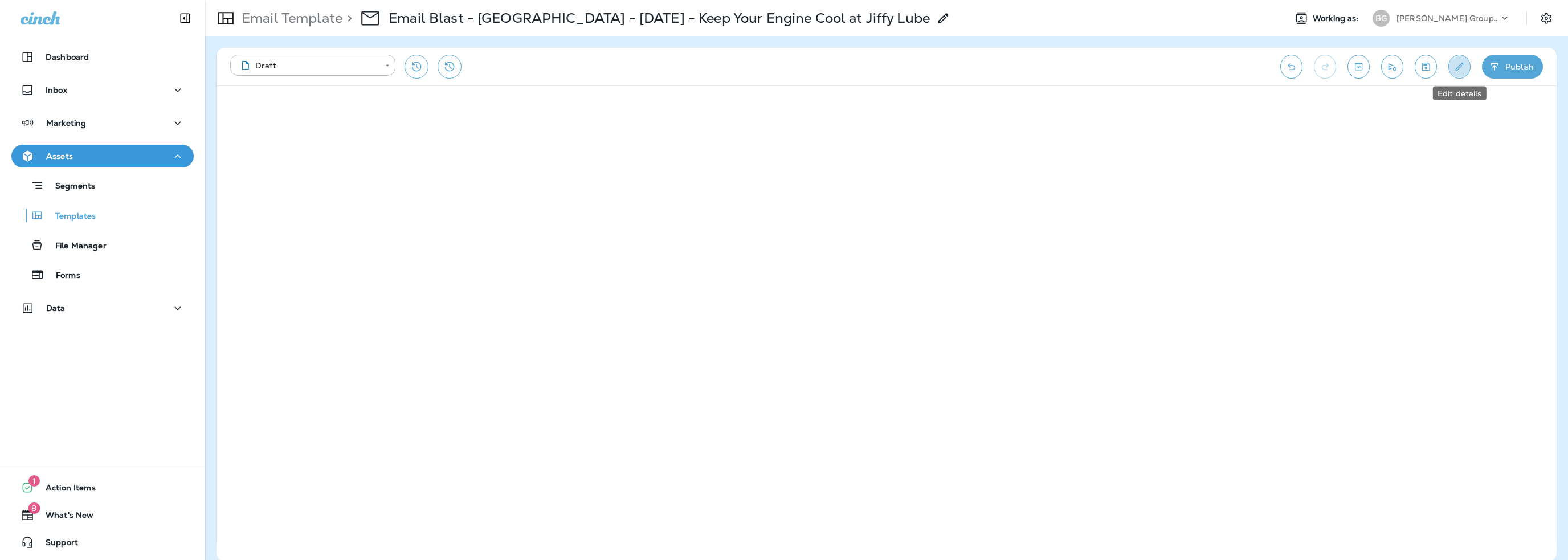
click at [1457, 72] on icon "Edit details" at bounding box center [1459, 67] width 12 height 12
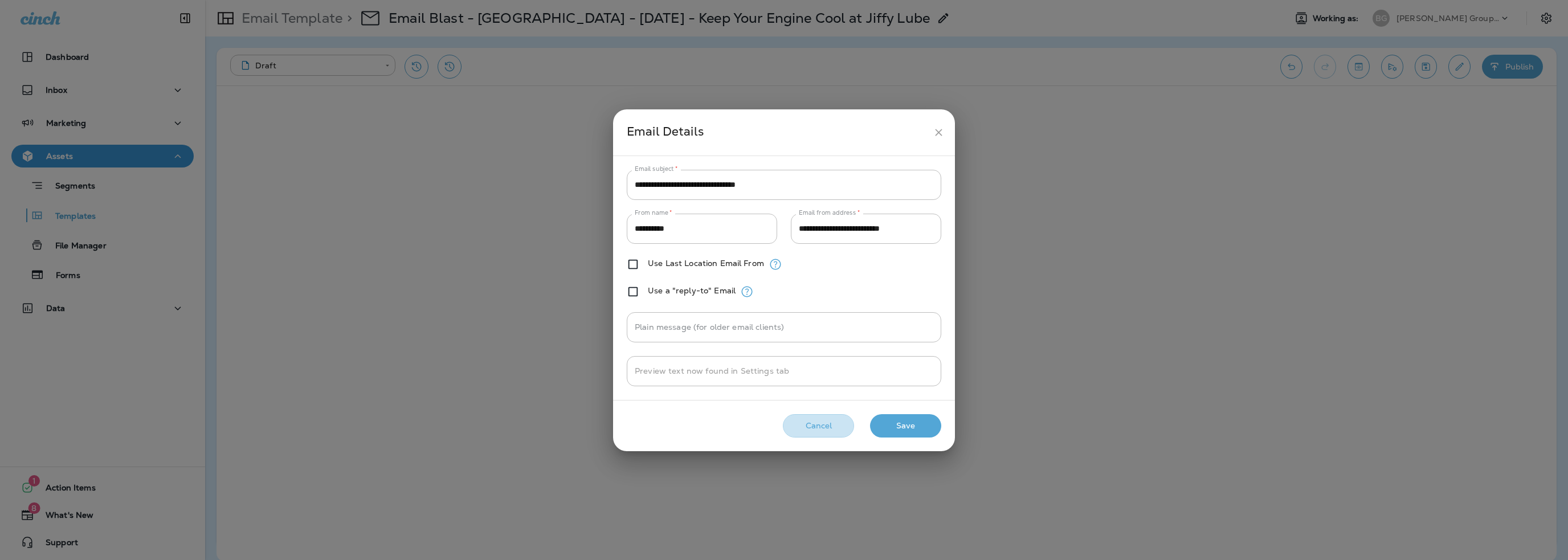
click at [803, 428] on button "Cancel" at bounding box center [818, 426] width 71 height 23
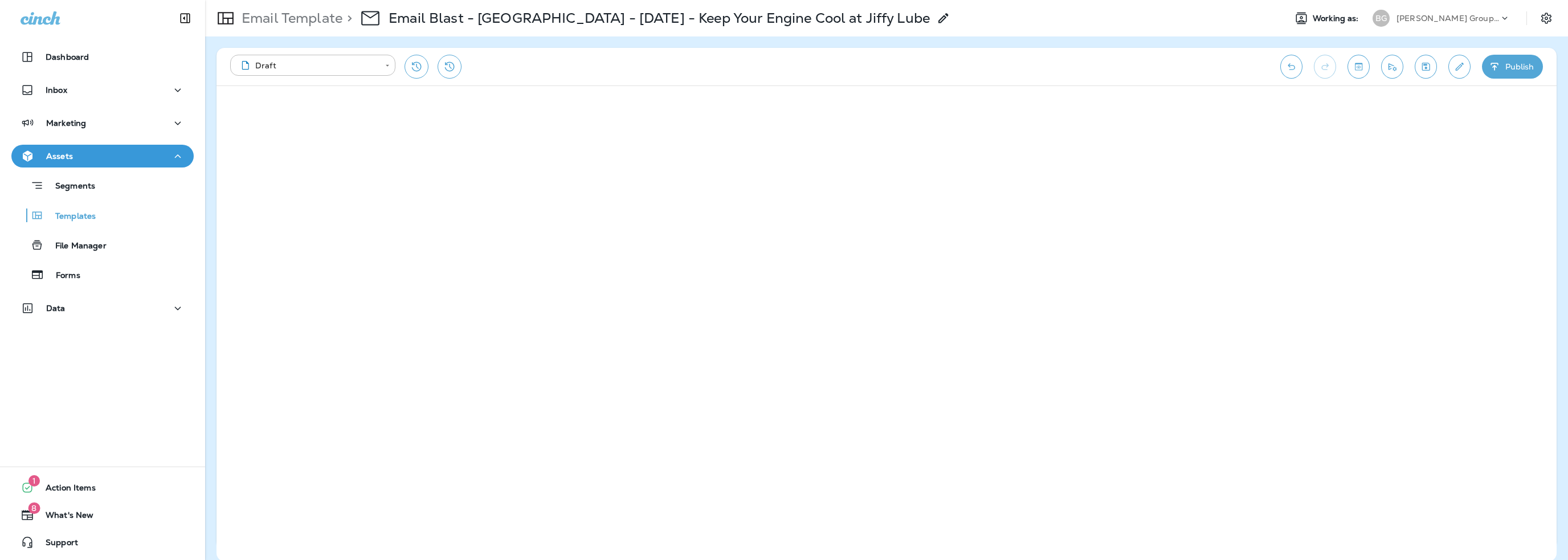
click at [1438, 19] on p "[PERSON_NAME] Group dba [PERSON_NAME]" at bounding box center [1448, 18] width 103 height 9
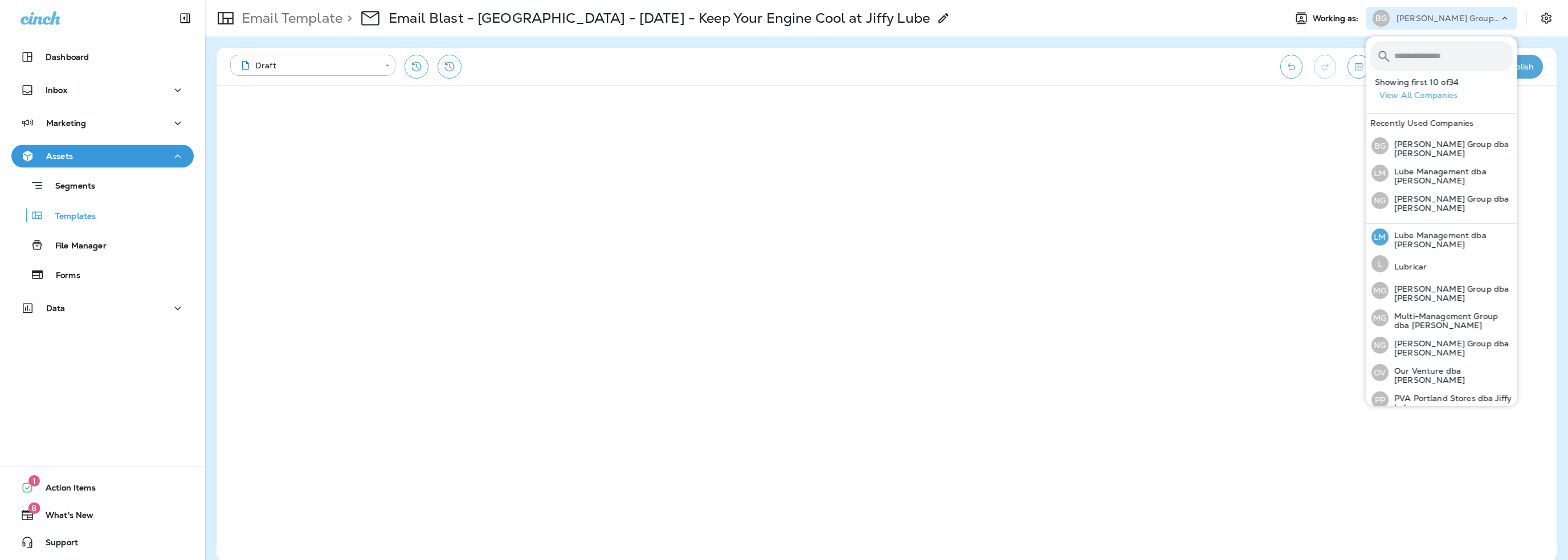
scroll to position [353, 0]
click at [1431, 336] on p "[PERSON_NAME] Group dba [PERSON_NAME]" at bounding box center [1450, 345] width 124 height 18
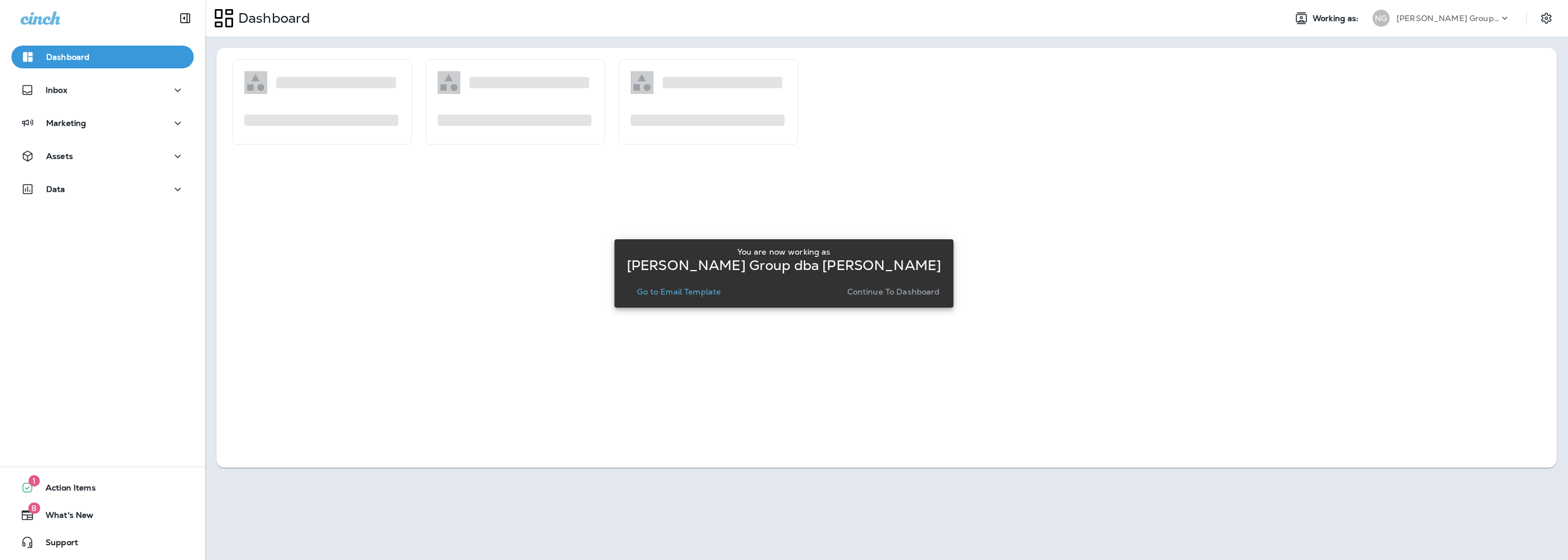
click at [694, 284] on button "Go to Email Template" at bounding box center [678, 292] width 93 height 16
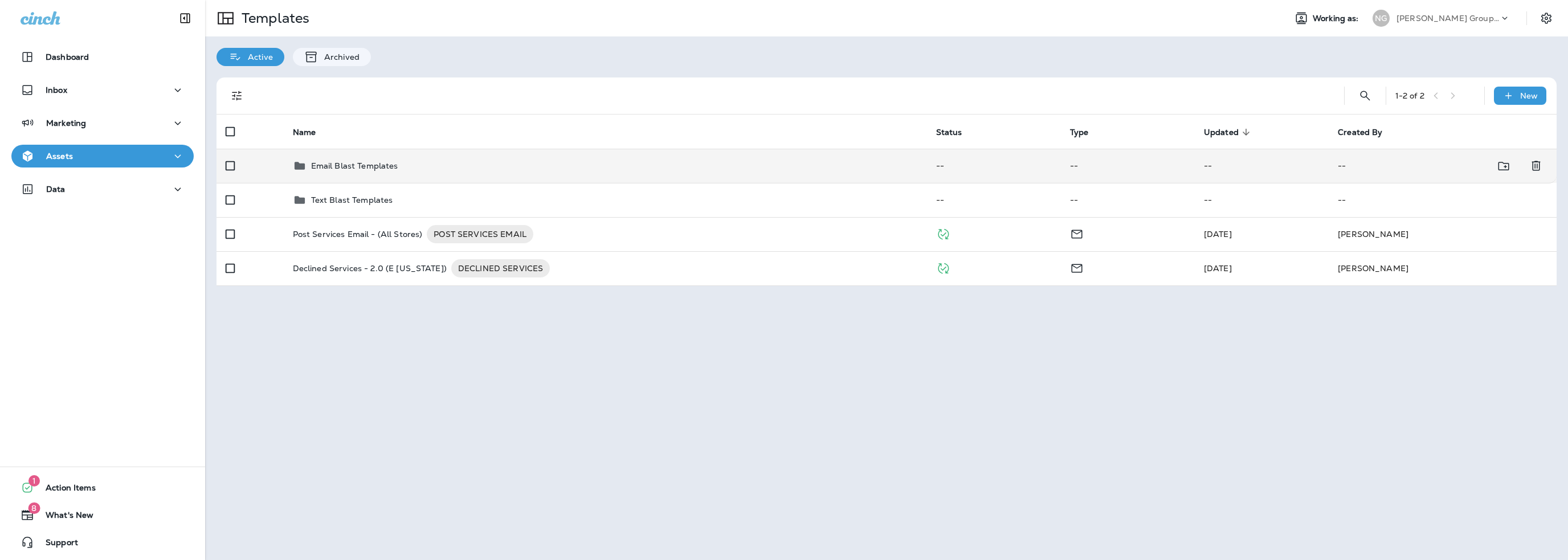
click at [356, 160] on div "Email Blast Templates" at bounding box center [354, 166] width 87 height 14
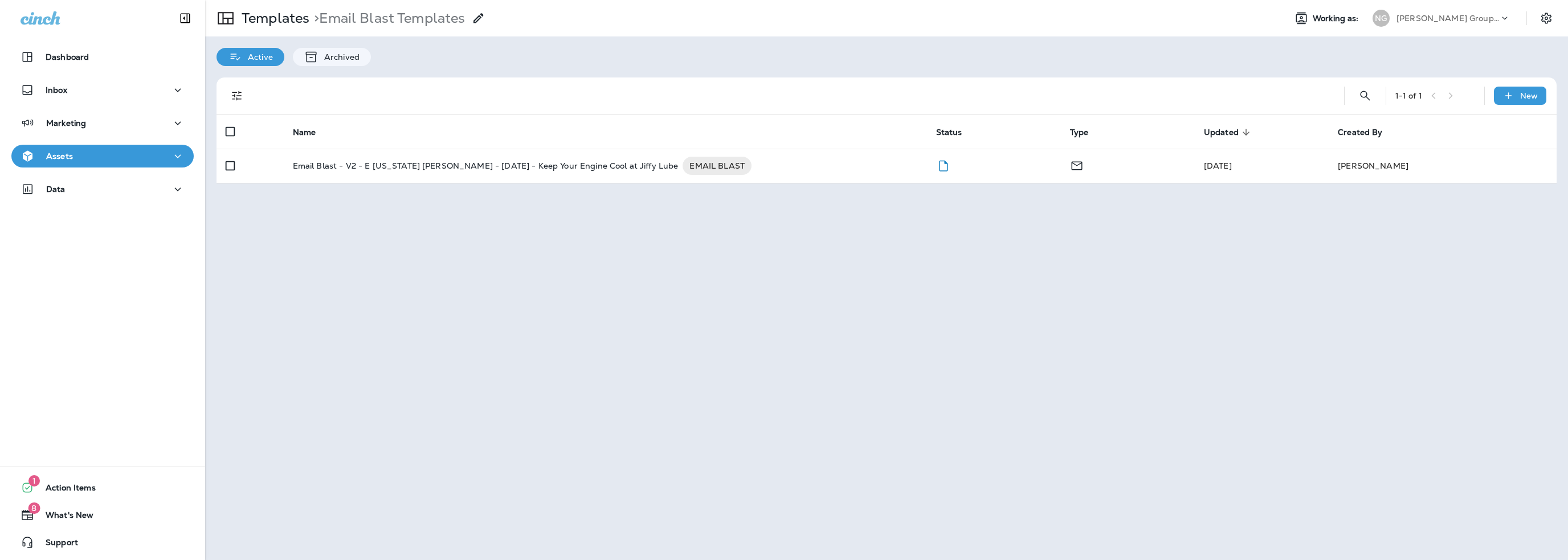
click at [356, 160] on p "Email Blast - V2 - E Idaho Nelson - 6-25-25 - Keep Your Engine Cool at Jiffy Lu…" at bounding box center [486, 166] width 386 height 18
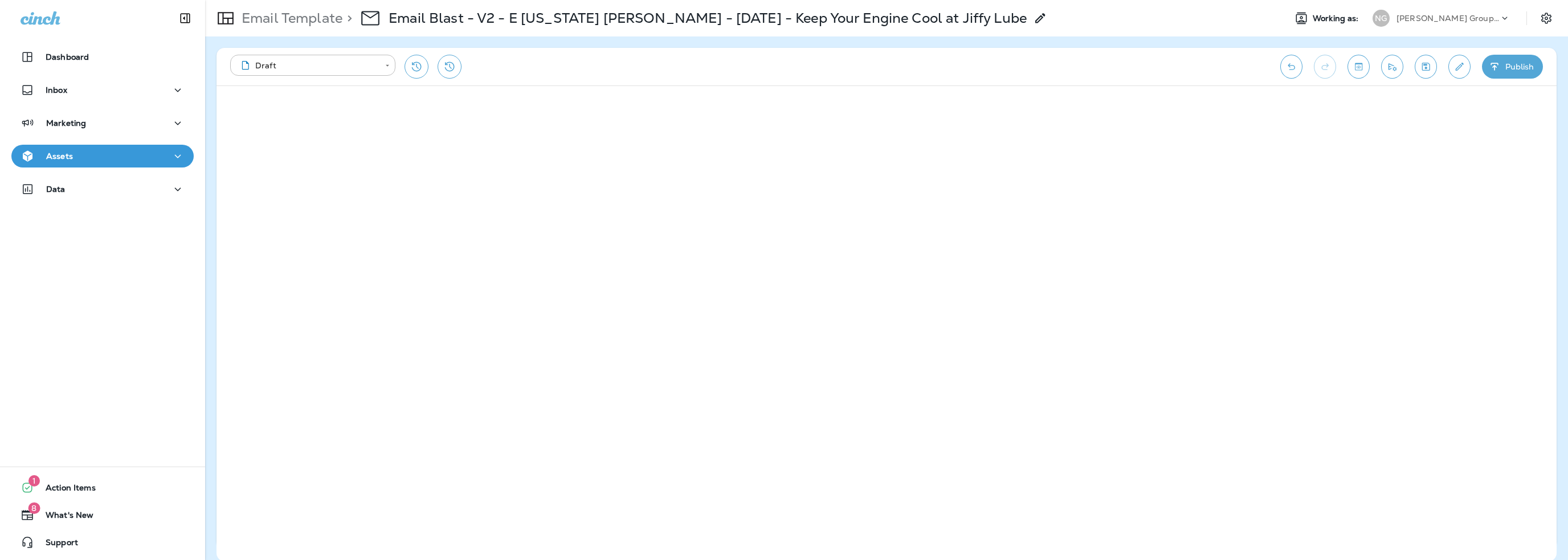
click at [1459, 75] on button "Edit details" at bounding box center [1459, 67] width 22 height 24
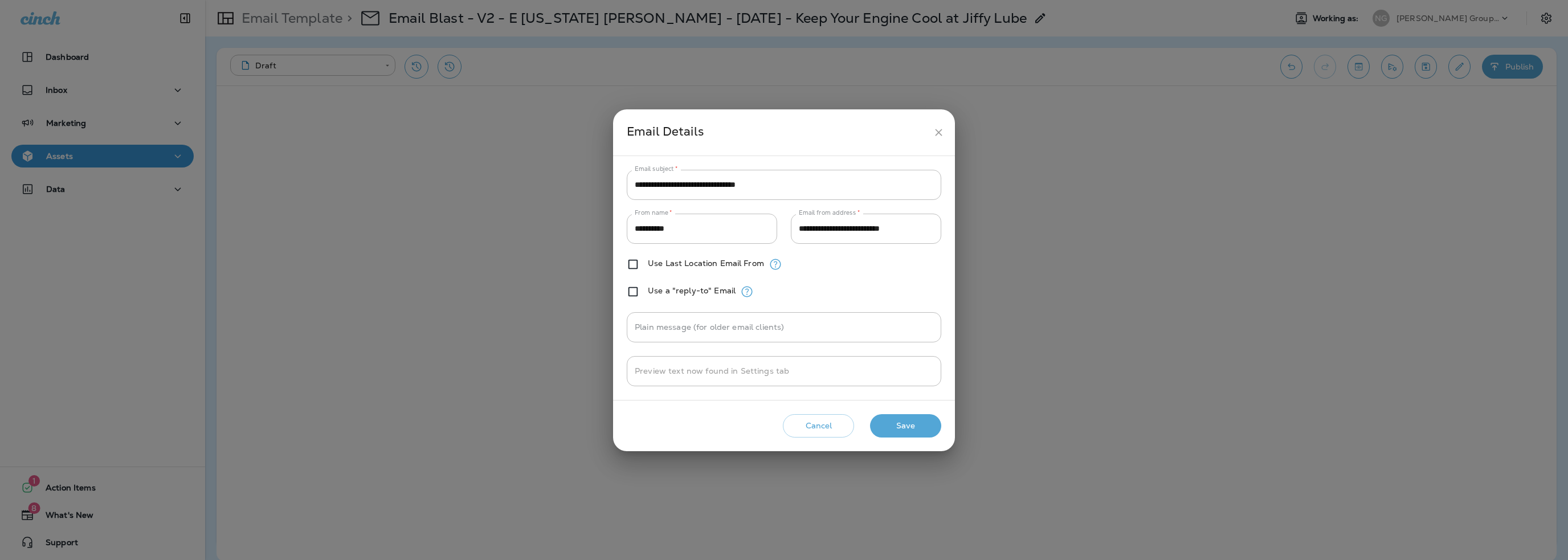
click at [846, 430] on button "Cancel" at bounding box center [818, 426] width 71 height 23
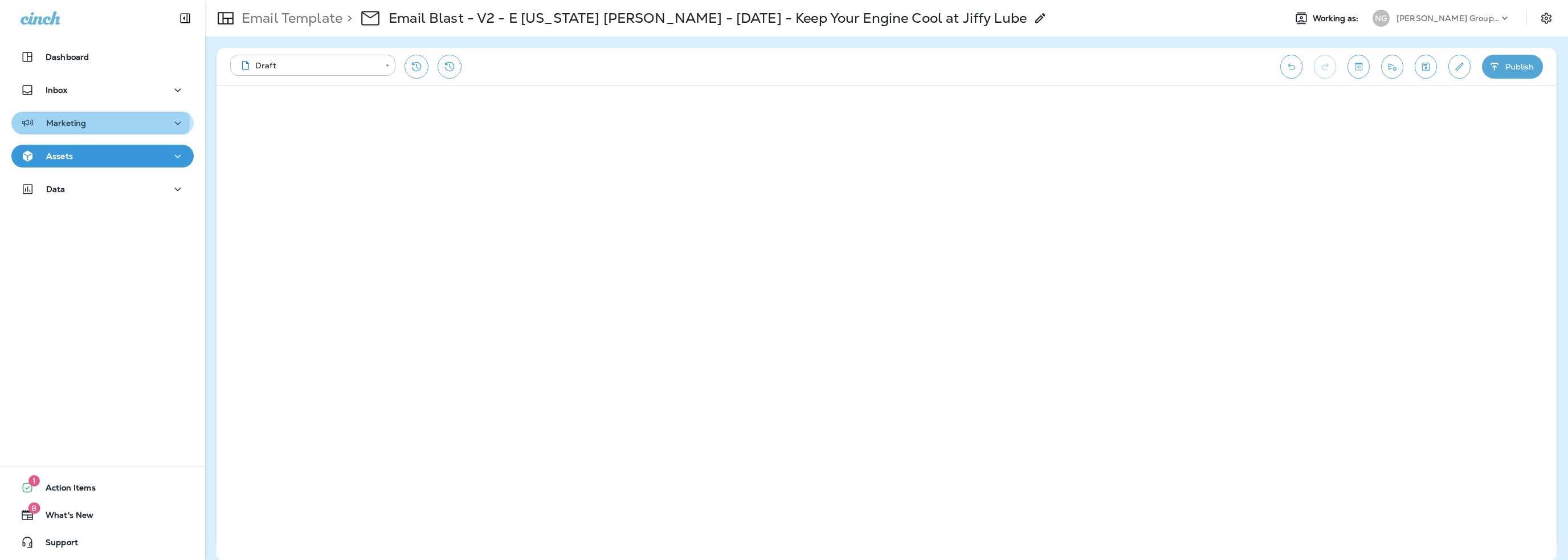
click at [67, 119] on p "Marketing" at bounding box center [66, 123] width 40 height 9
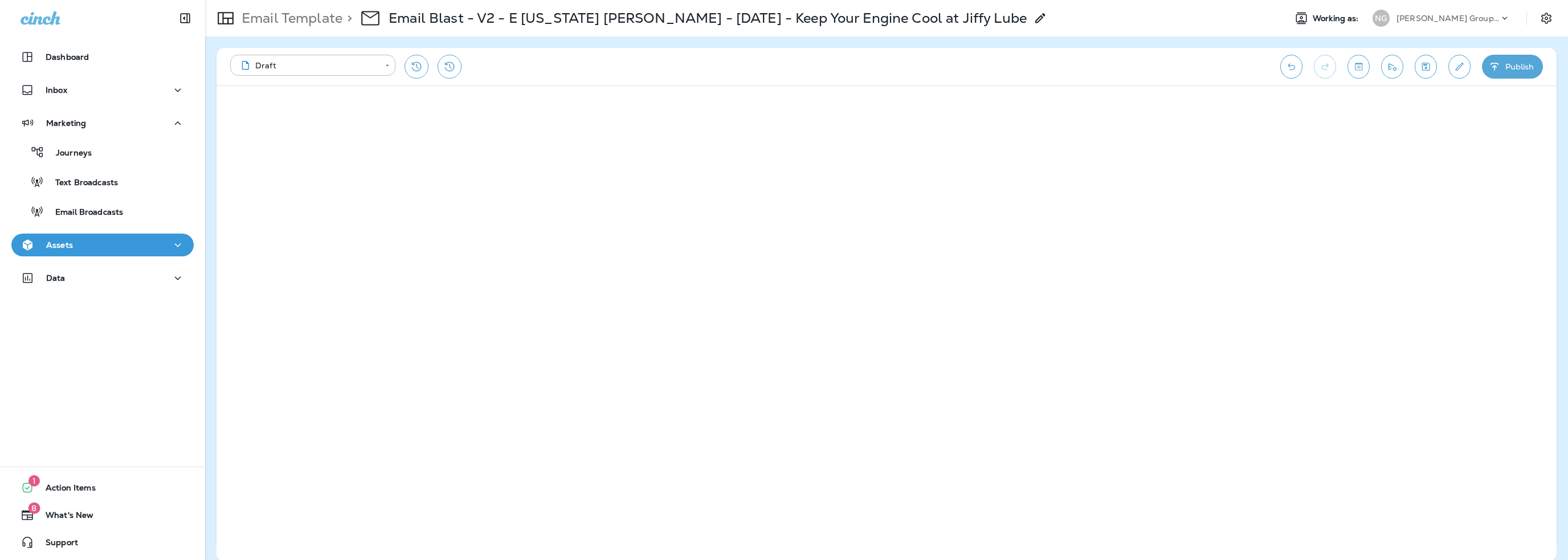
click at [98, 243] on div "Assets" at bounding box center [103, 245] width 164 height 14
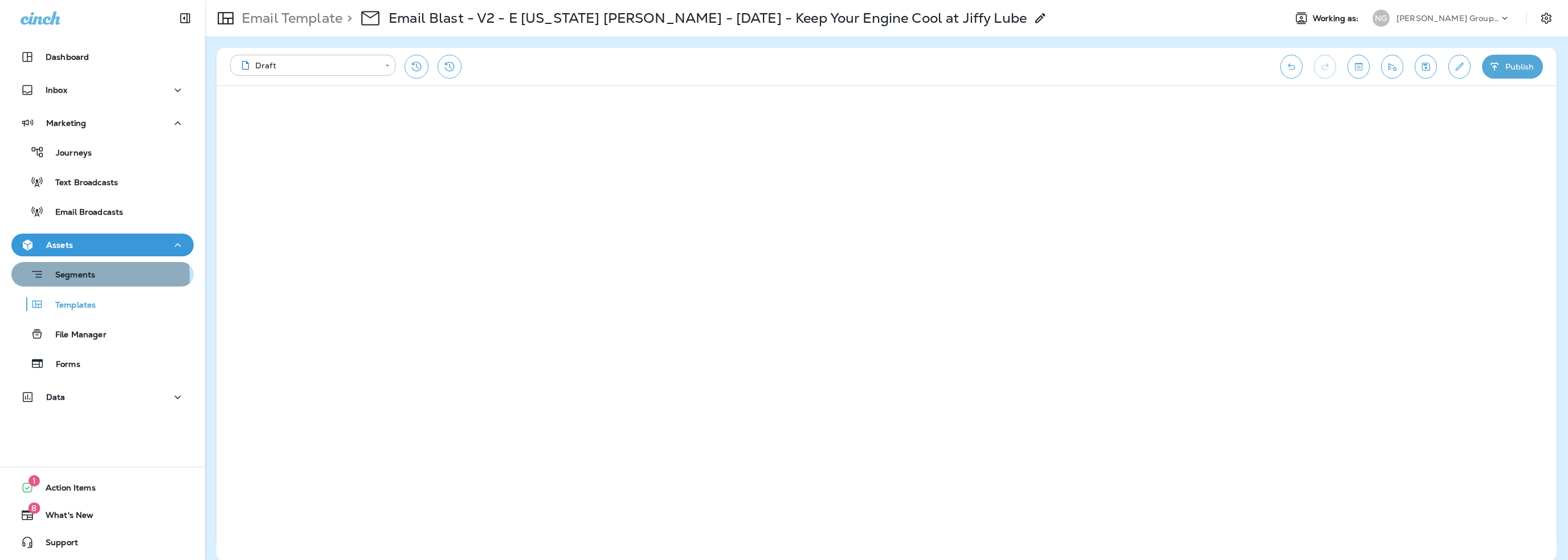
click at [72, 277] on p "Segments" at bounding box center [70, 276] width 51 height 12
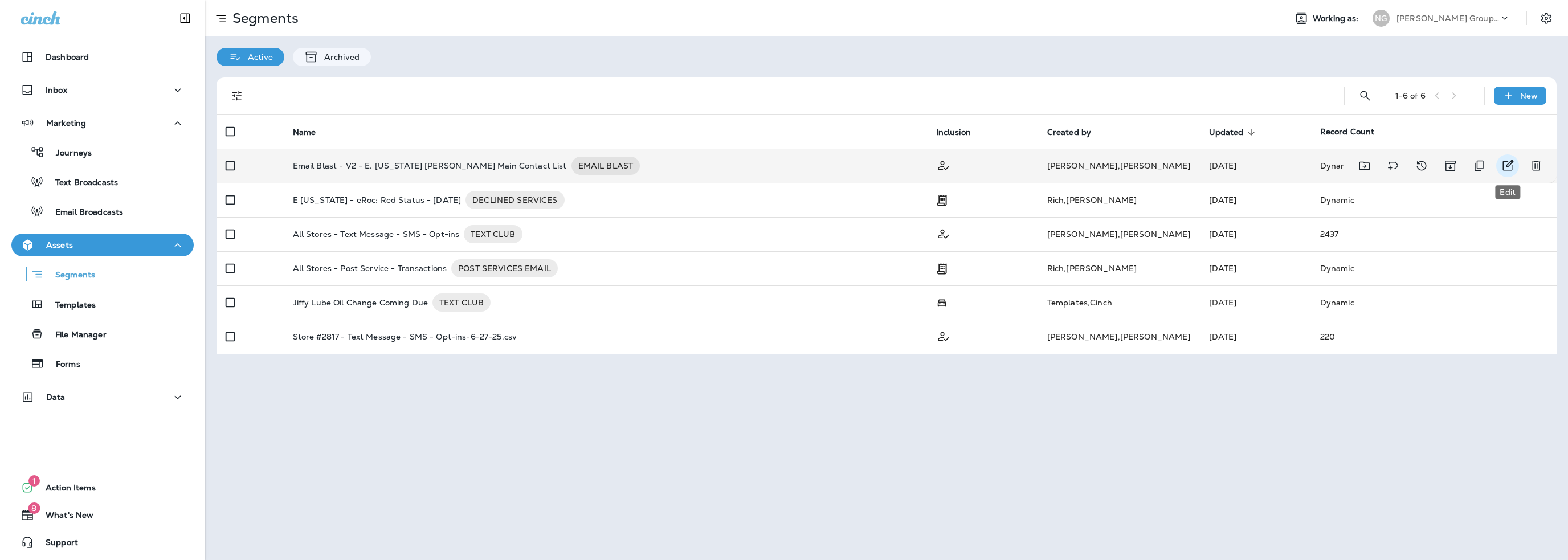
click at [1510, 165] on icon "Edit" at bounding box center [1507, 166] width 14 height 14
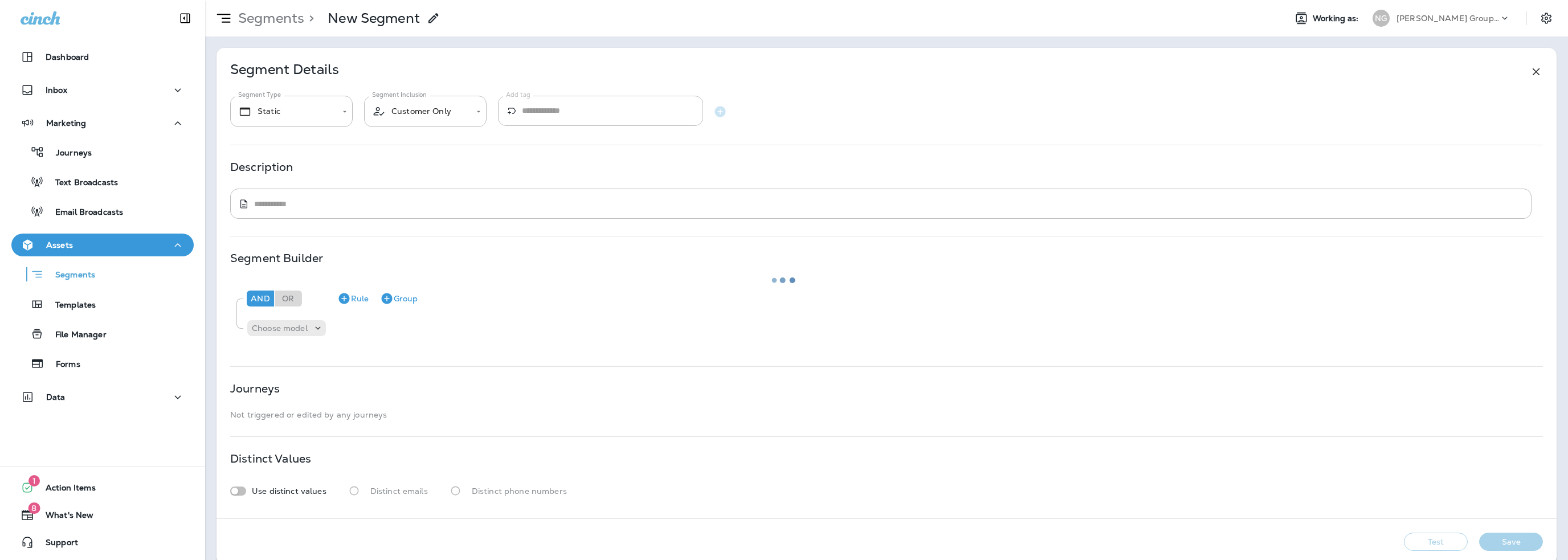
type input "*******"
type textarea "**********"
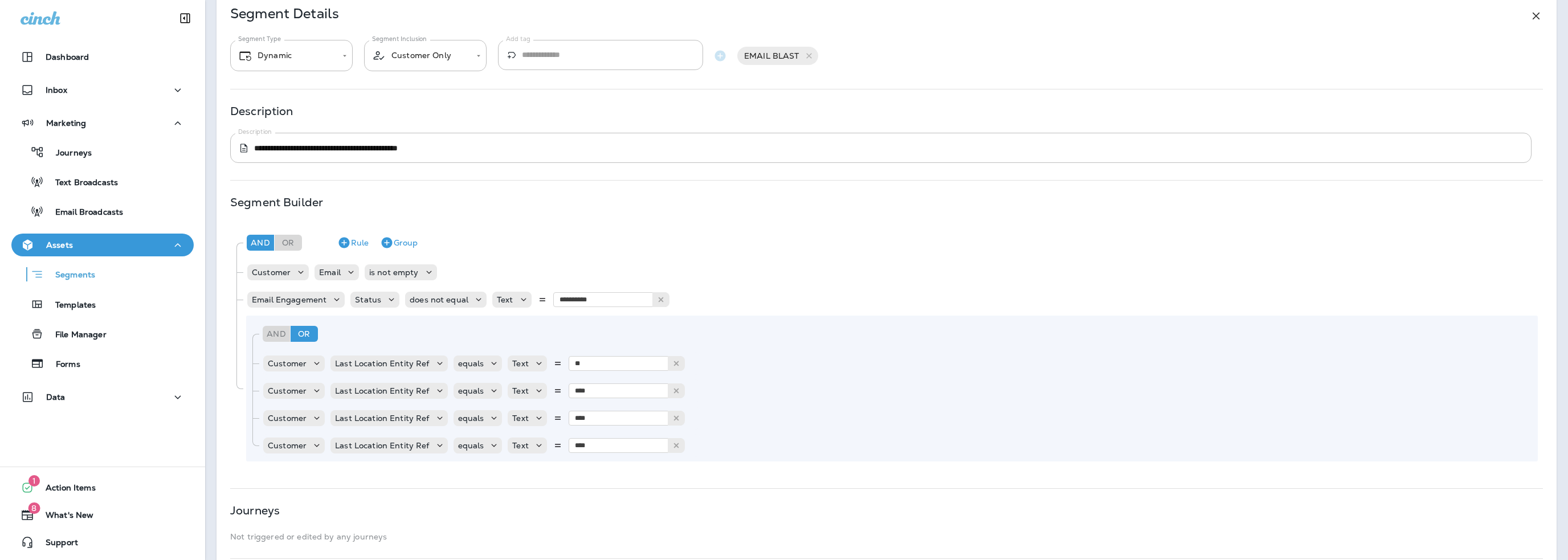
scroll to position [57, 0]
